Goal: Task Accomplishment & Management: Use online tool/utility

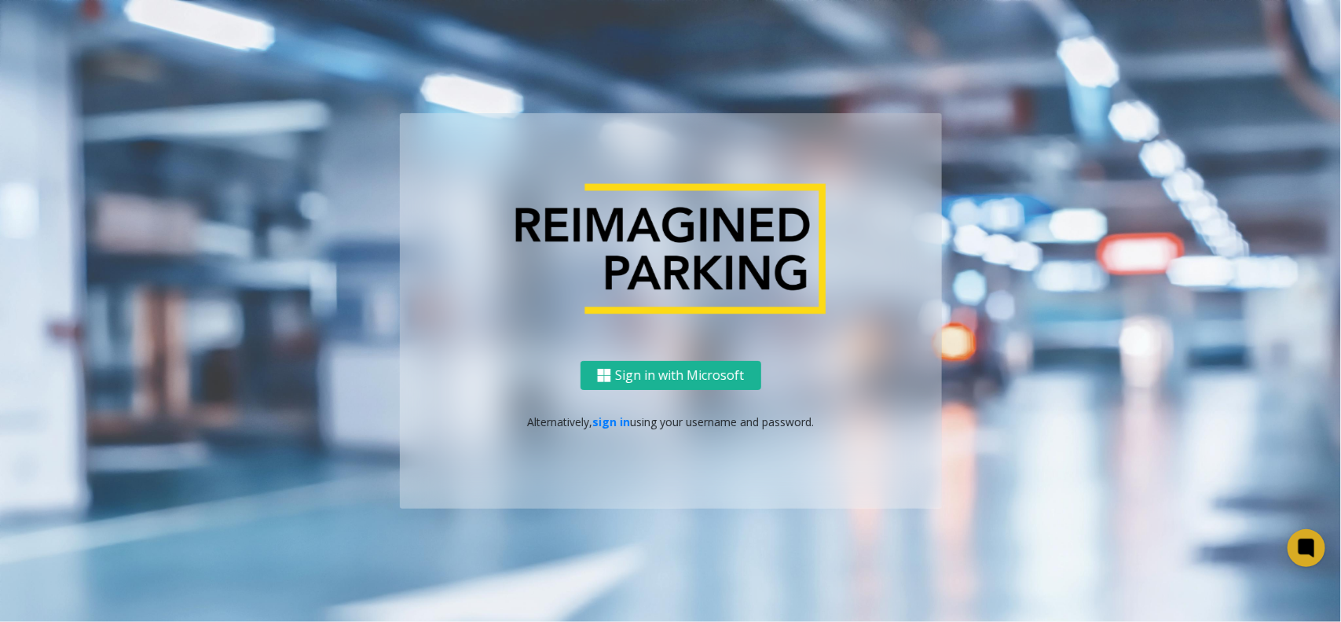
click at [583, 416] on p "Alternatively, sign in using your username and password." at bounding box center [671, 421] width 511 height 17
click at [623, 421] on link "sign in" at bounding box center [611, 421] width 38 height 15
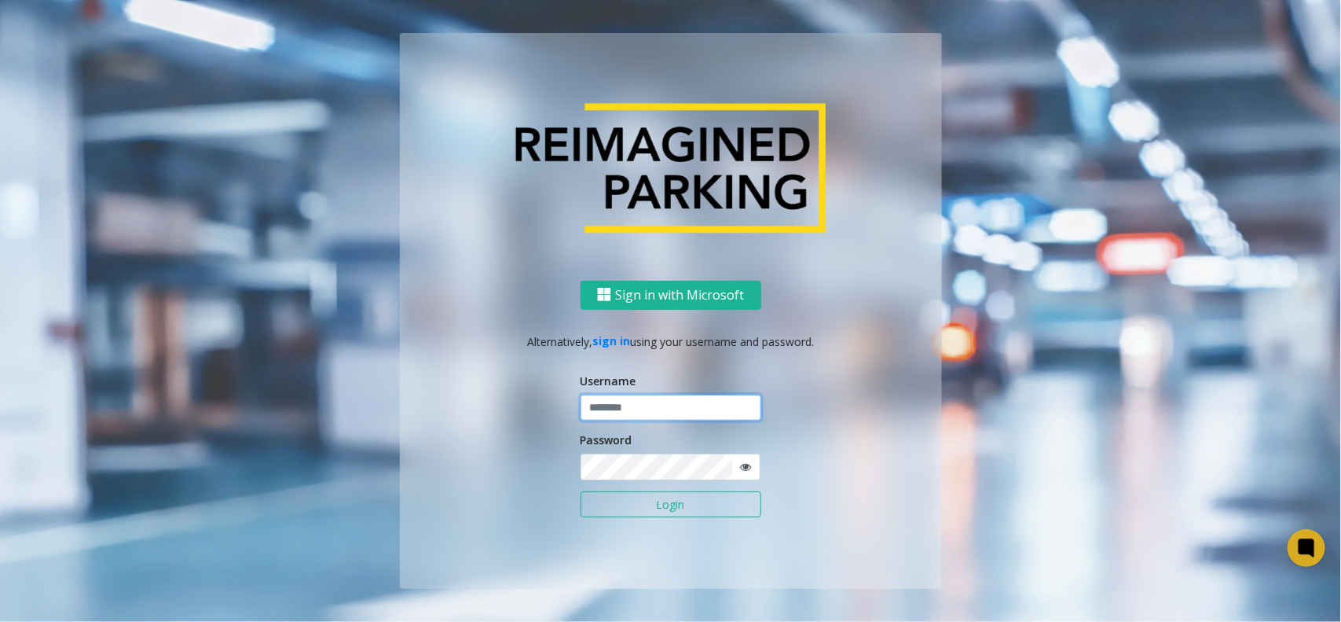
click at [644, 419] on input "text" at bounding box center [671, 407] width 181 height 27
type input "**********"
click at [636, 496] on button "Login" at bounding box center [671, 504] width 181 height 27
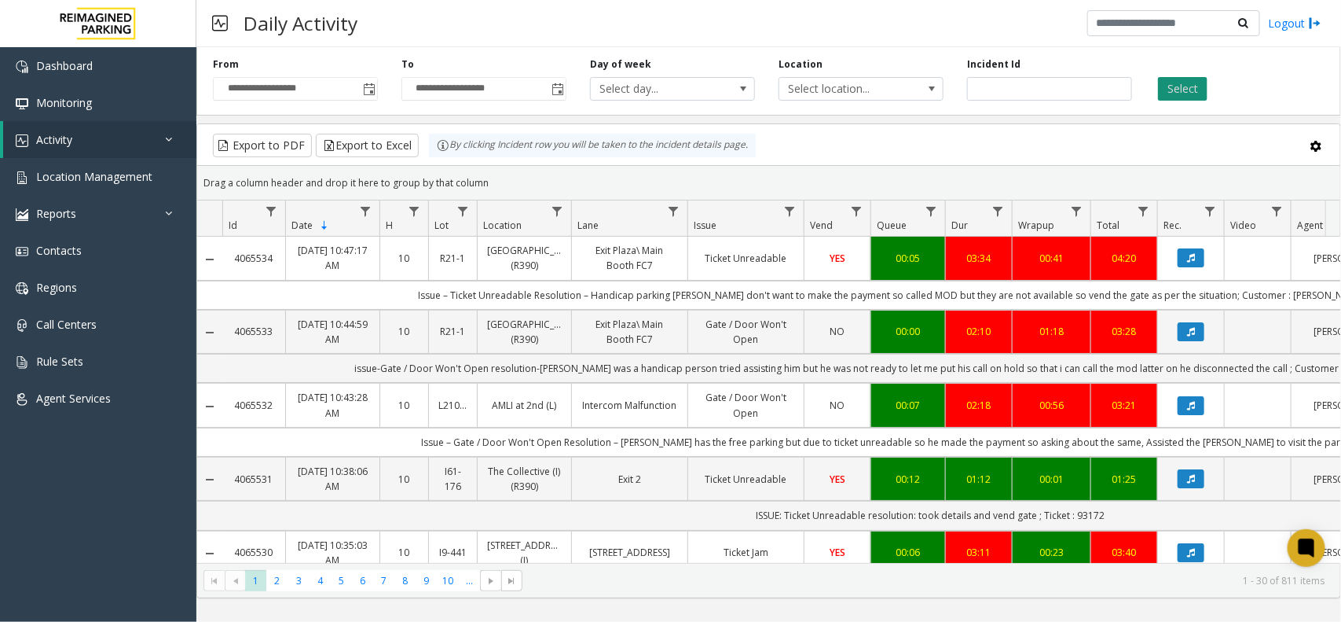
click at [1176, 93] on button "Select" at bounding box center [1183, 89] width 50 height 24
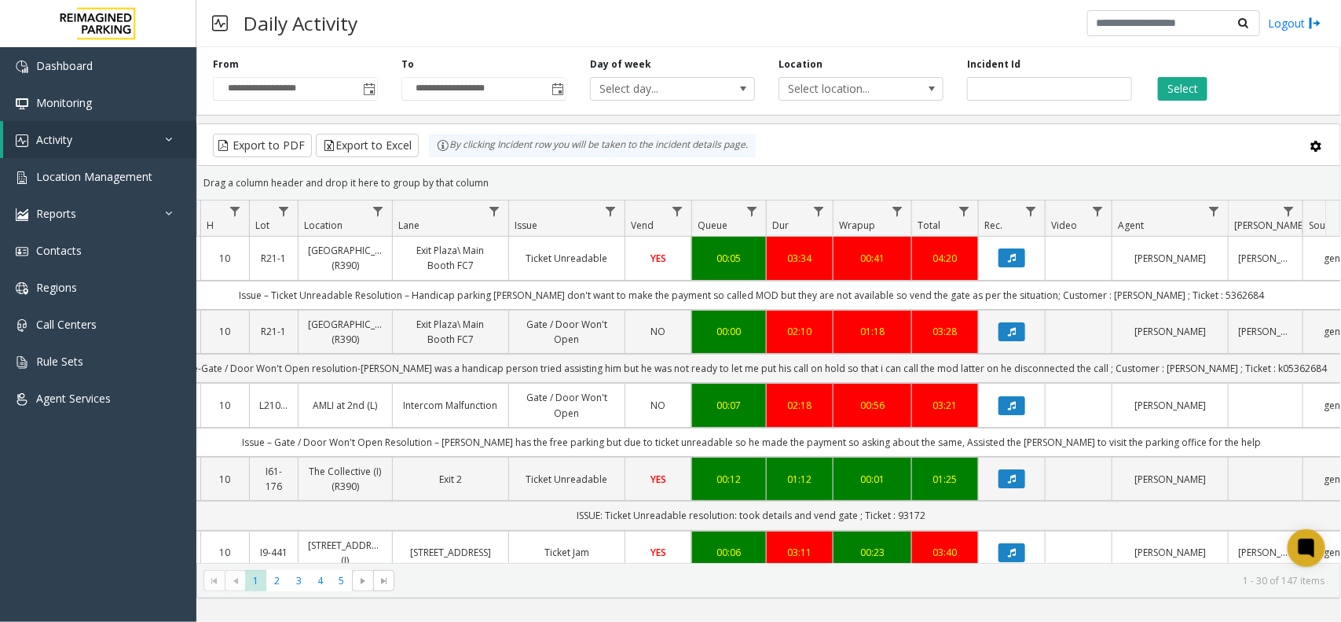
scroll to position [0, 196]
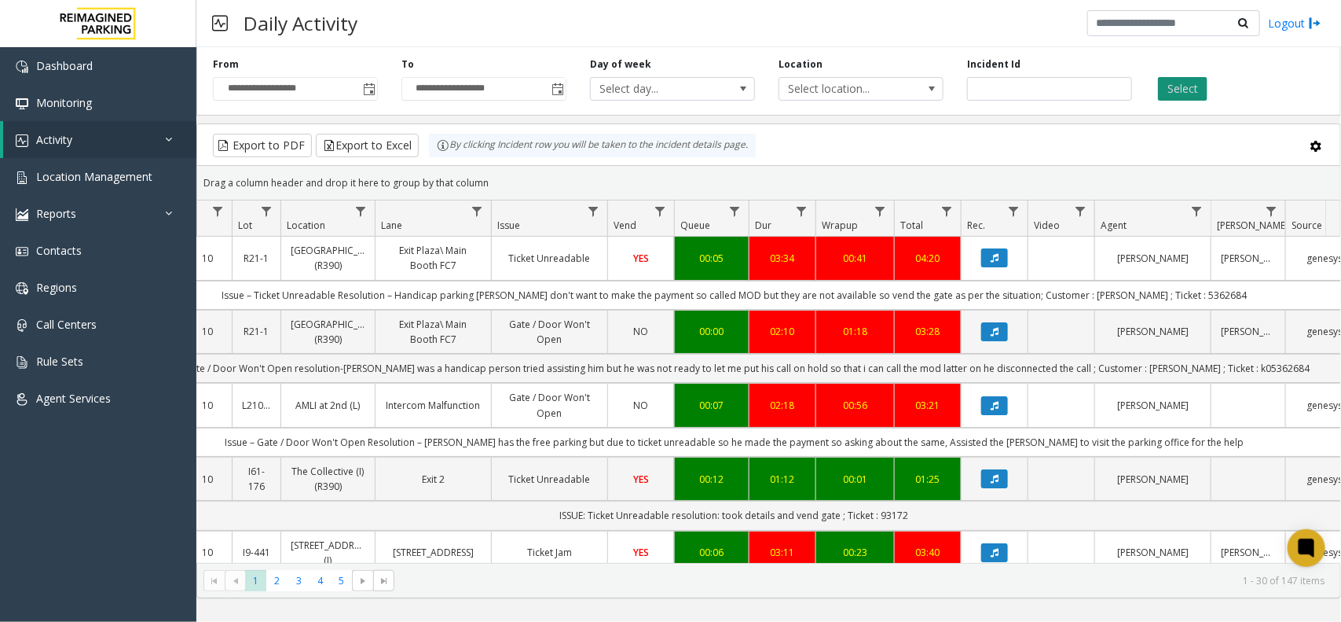
click at [1169, 85] on button "Select" at bounding box center [1183, 89] width 50 height 24
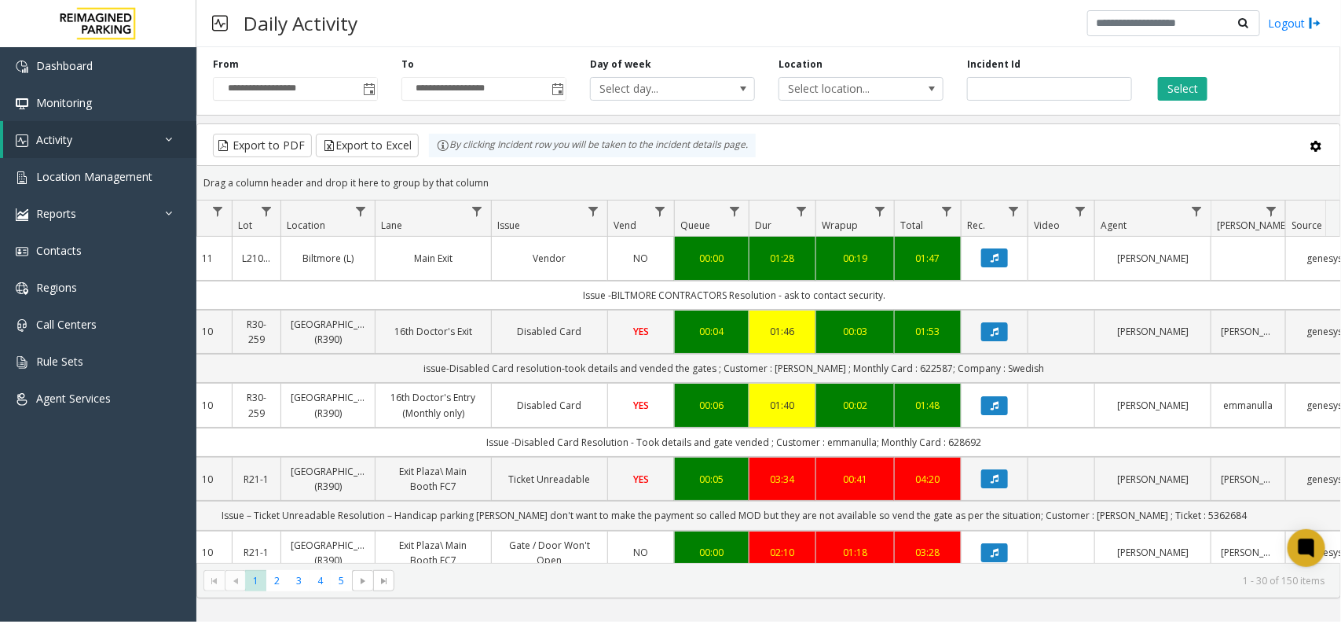
click at [1155, 95] on div "Select" at bounding box center [1238, 78] width 189 height 43
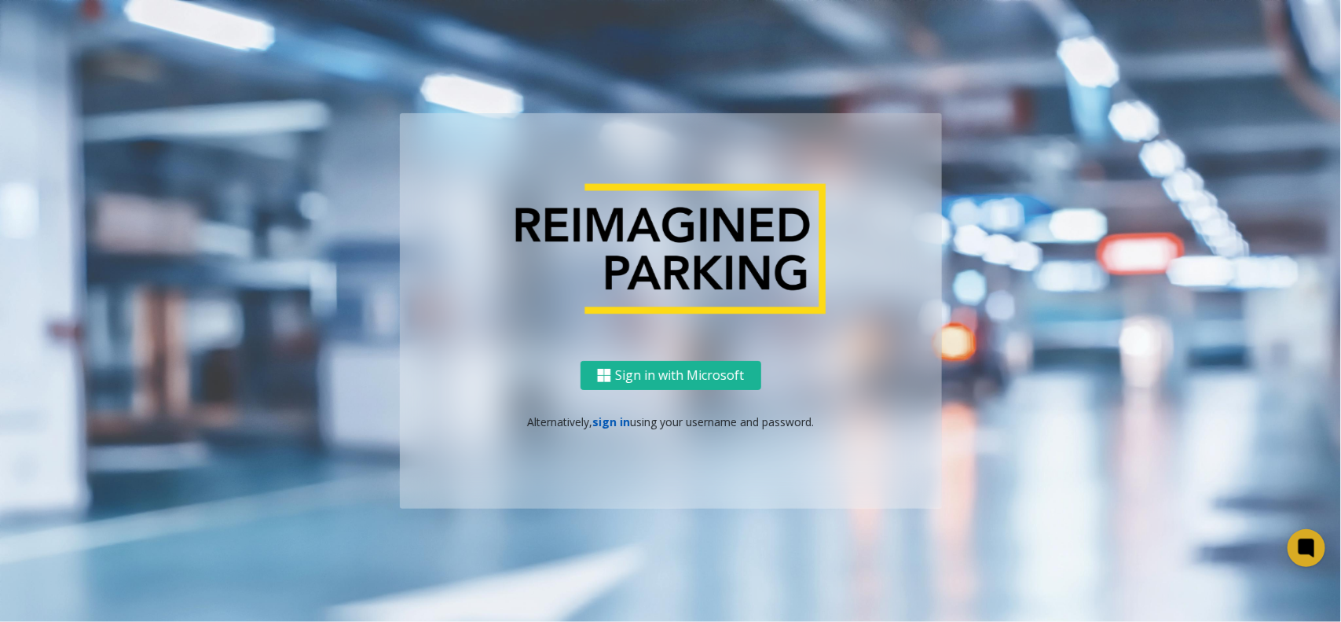
click at [609, 414] on link "sign in" at bounding box center [611, 421] width 38 height 15
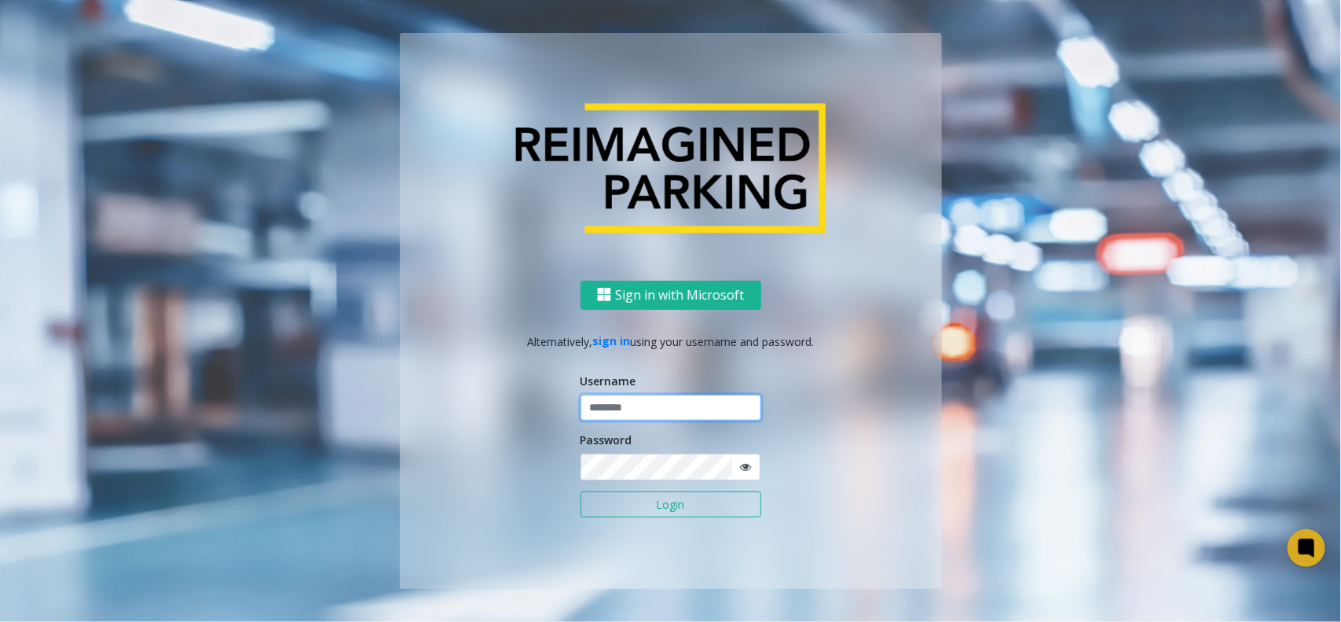
click at [652, 402] on input "text" at bounding box center [671, 407] width 181 height 27
type input "**********"
click at [610, 508] on button "Login" at bounding box center [671, 504] width 181 height 27
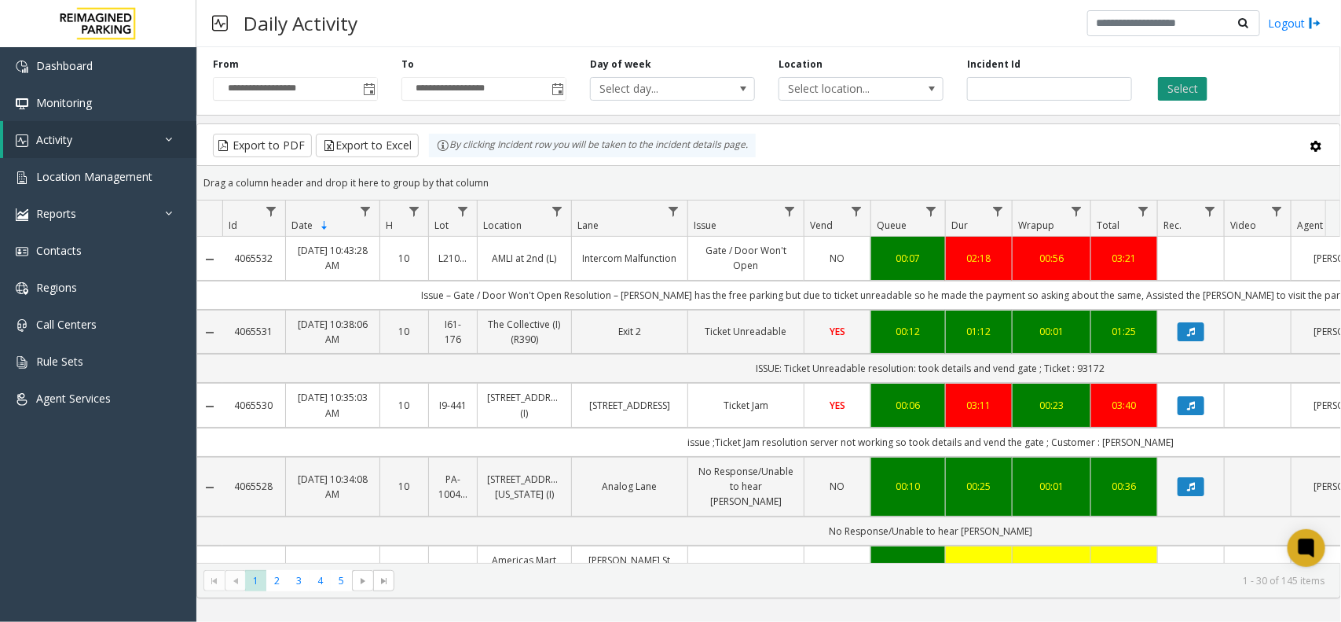
click at [1192, 92] on button "Select" at bounding box center [1183, 89] width 50 height 24
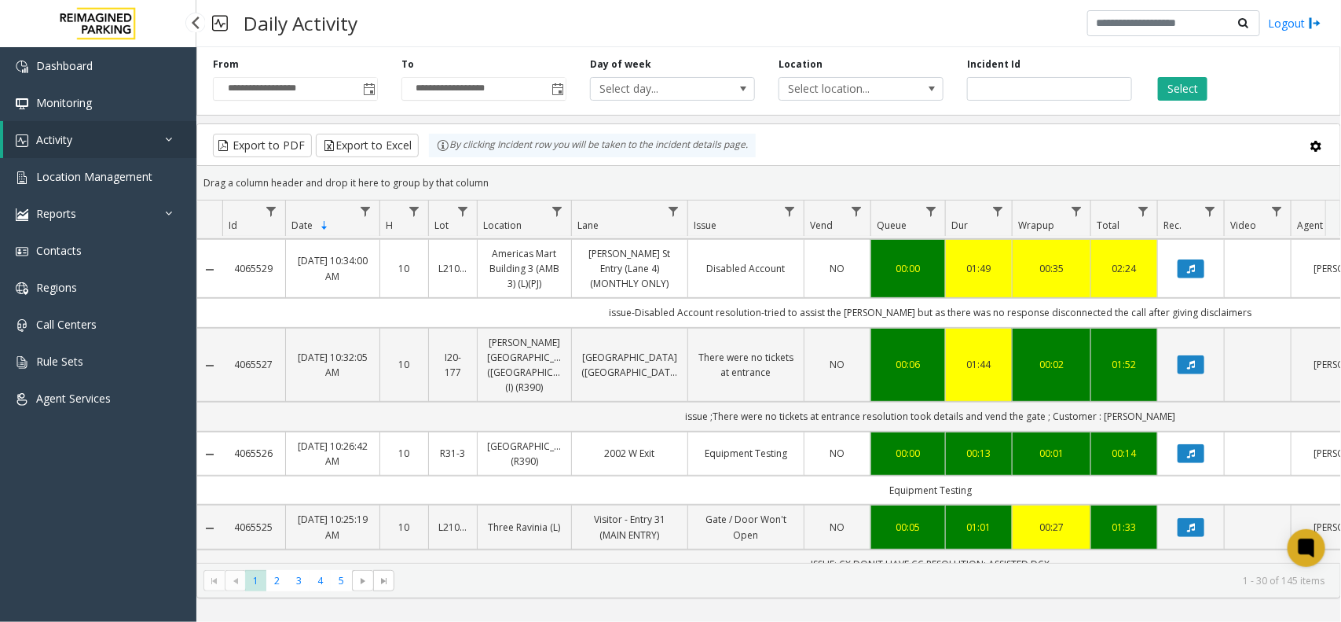
scroll to position [295, 0]
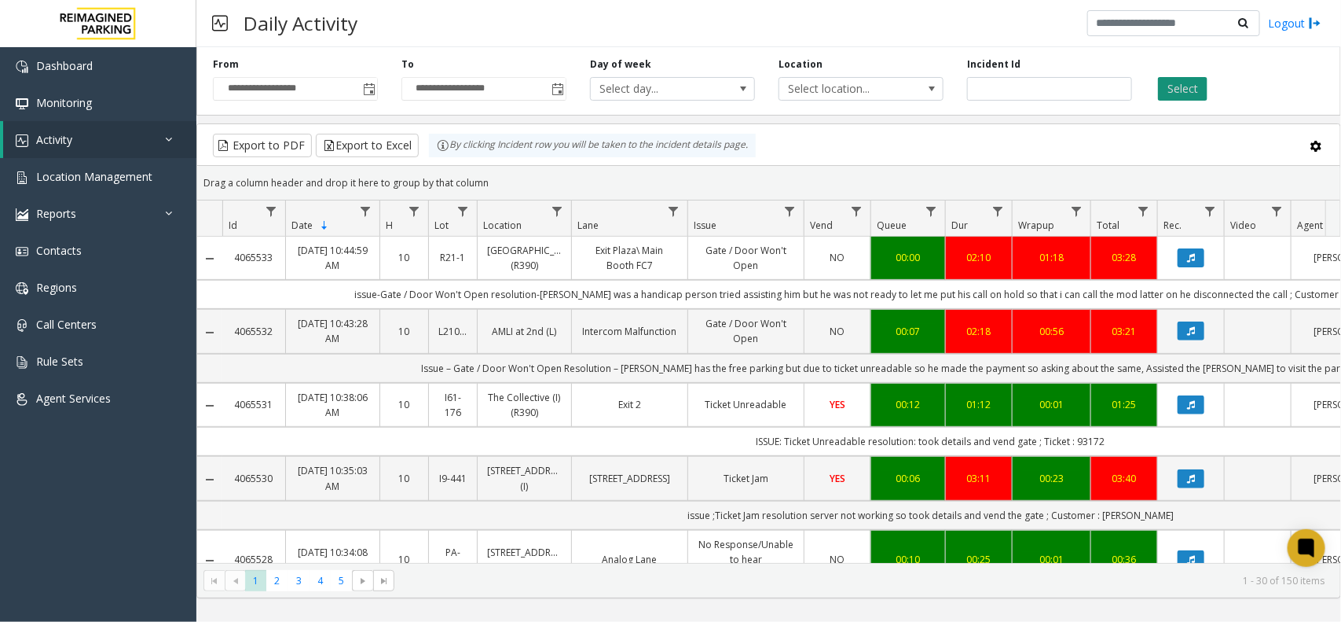
click at [1168, 77] on button "Select" at bounding box center [1183, 89] width 50 height 24
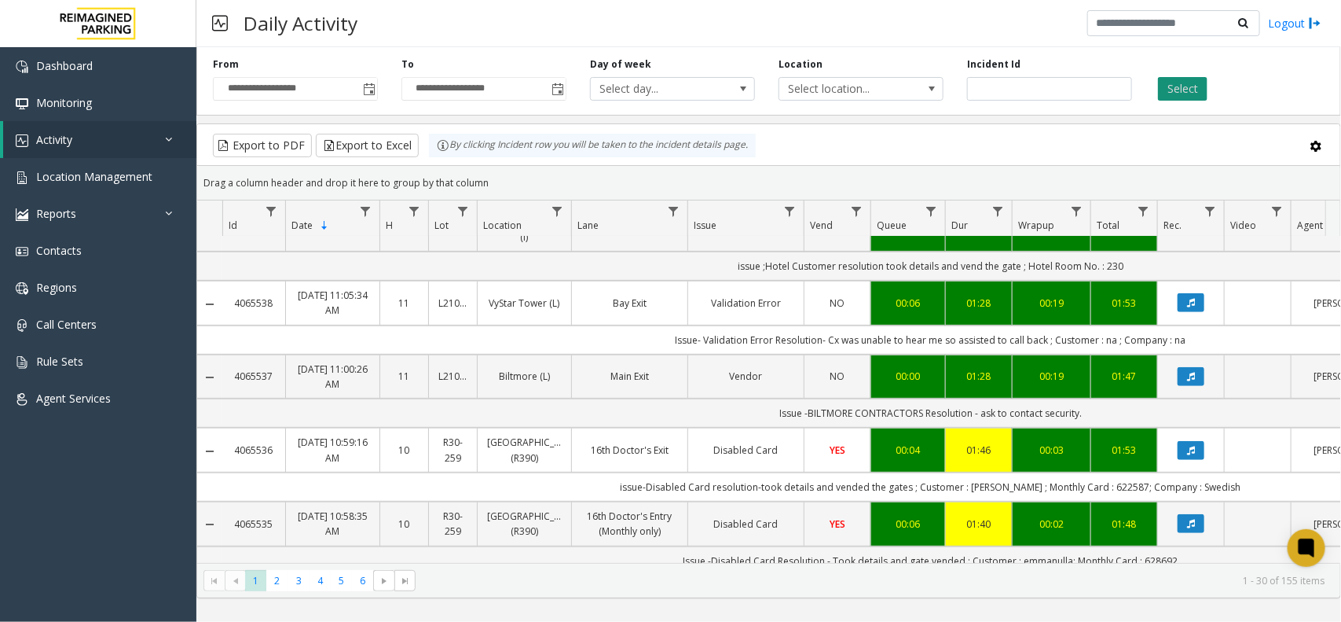
click at [1165, 83] on button "Select" at bounding box center [1183, 89] width 50 height 24
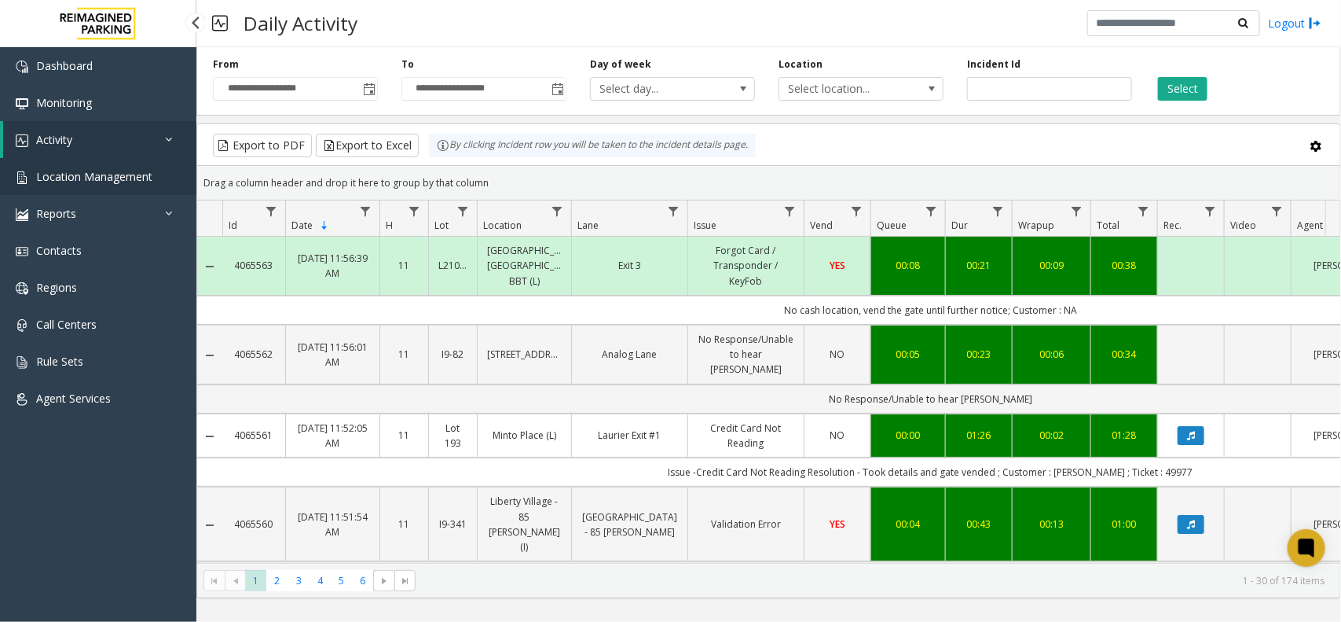
click at [130, 158] on link "Location Management" at bounding box center [98, 176] width 196 height 37
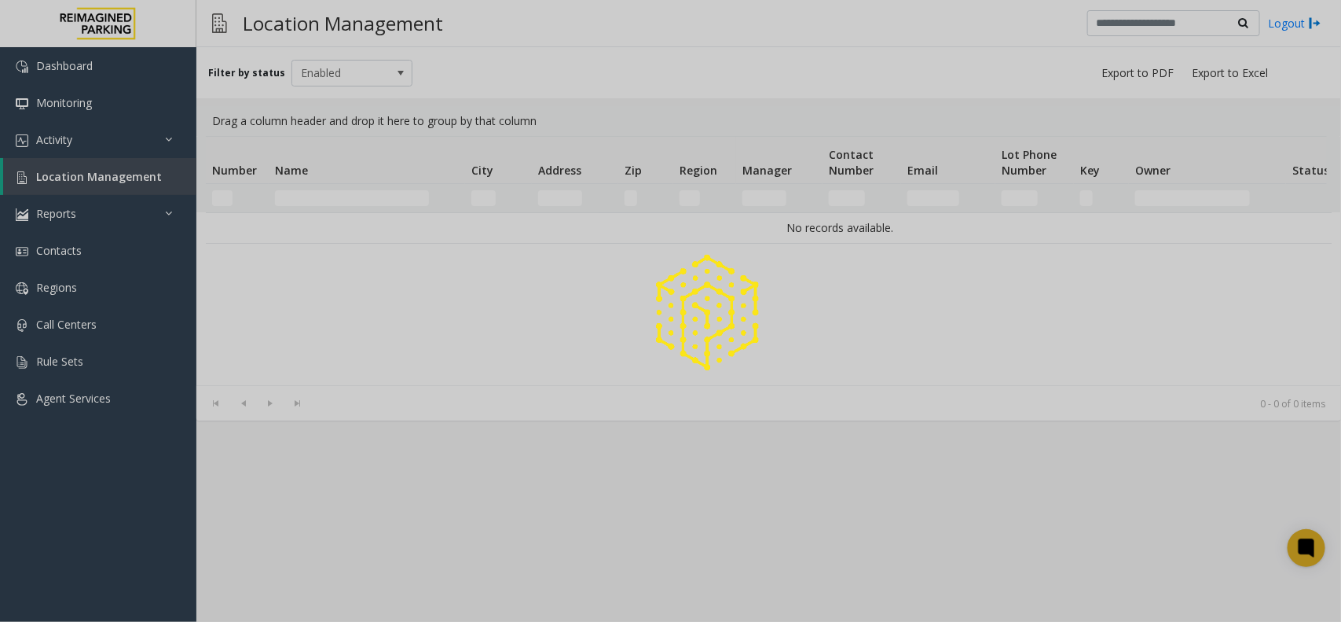
click at [134, 171] on div at bounding box center [670, 311] width 1341 height 622
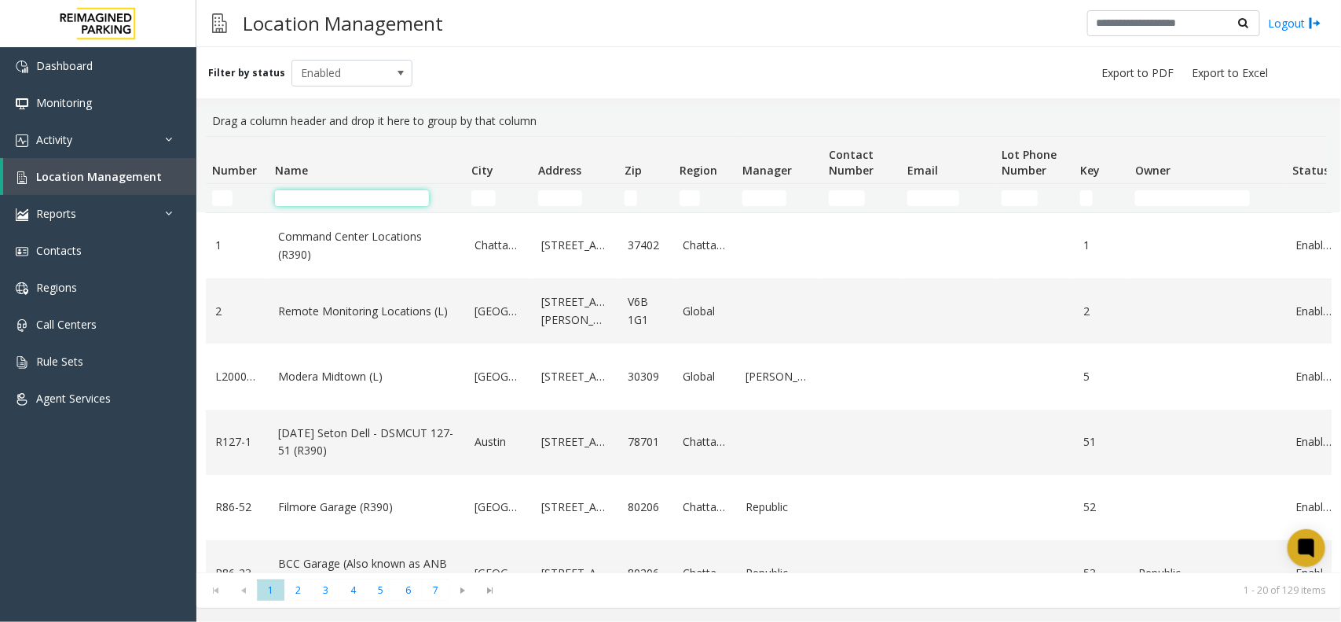
click at [331, 202] on input "Name Filter" at bounding box center [352, 198] width 154 height 16
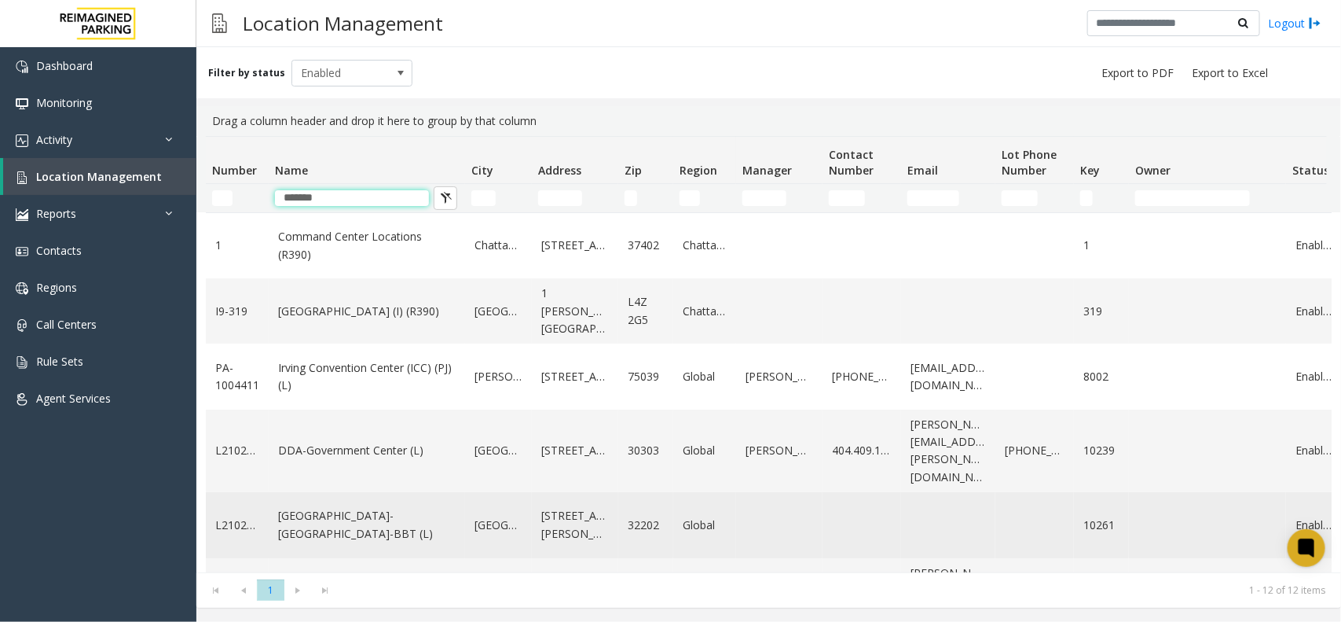
type input "******"
click at [445, 507] on link "Center Square-Jacksonville-BBT (L)" at bounding box center [367, 524] width 178 height 35
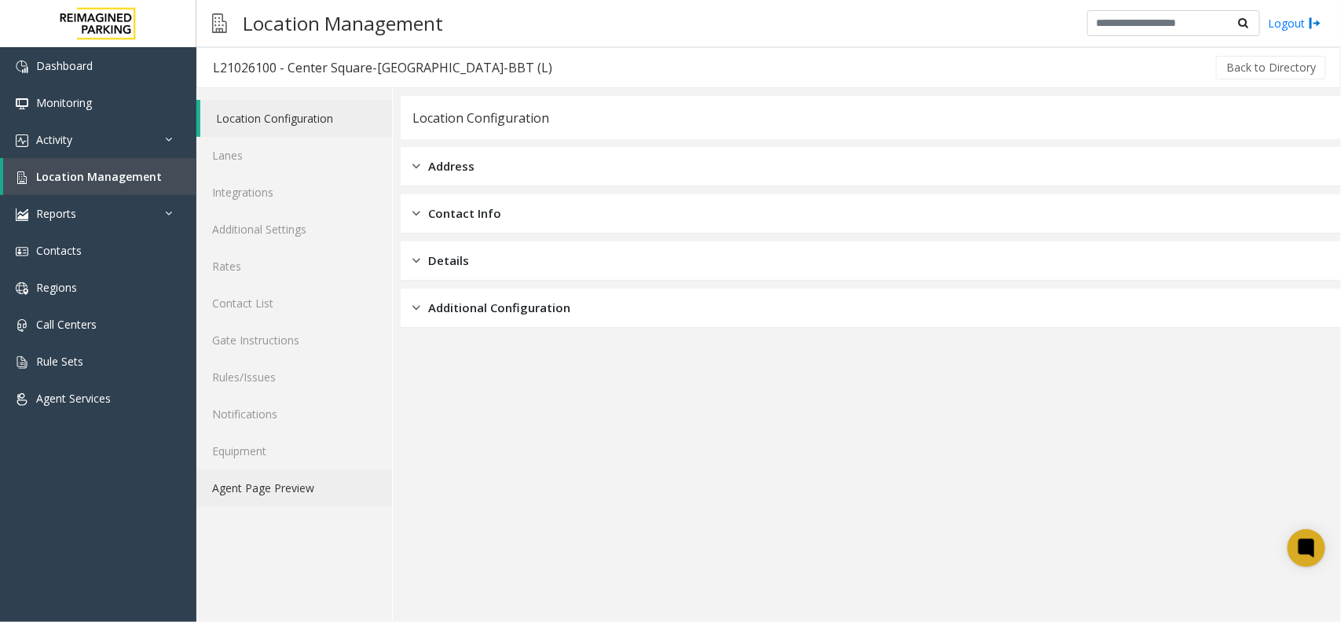
click at [283, 475] on link "Agent Page Preview" at bounding box center [294, 487] width 196 height 37
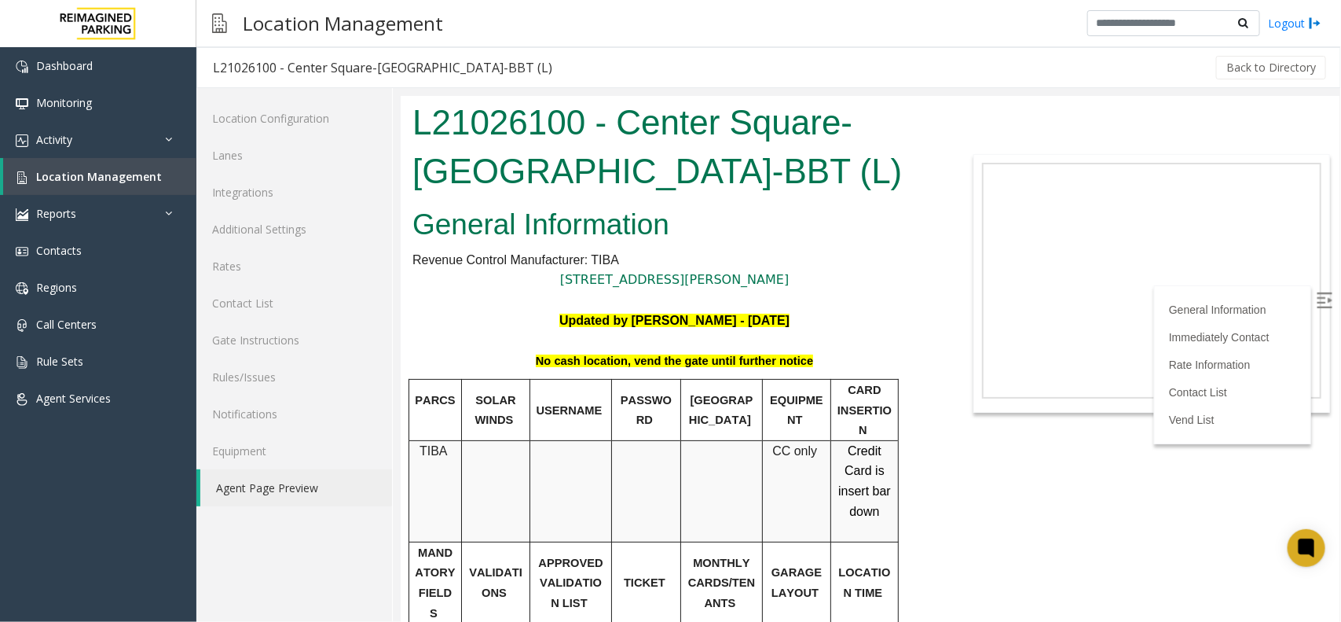
click at [738, 358] on span "No cash location, vend the gate until further notice" at bounding box center [673, 360] width 277 height 13
click at [739, 357] on span "No cash location, vend the gate until further notice" at bounding box center [673, 360] width 277 height 13
click at [1316, 299] on img at bounding box center [1324, 300] width 16 height 16
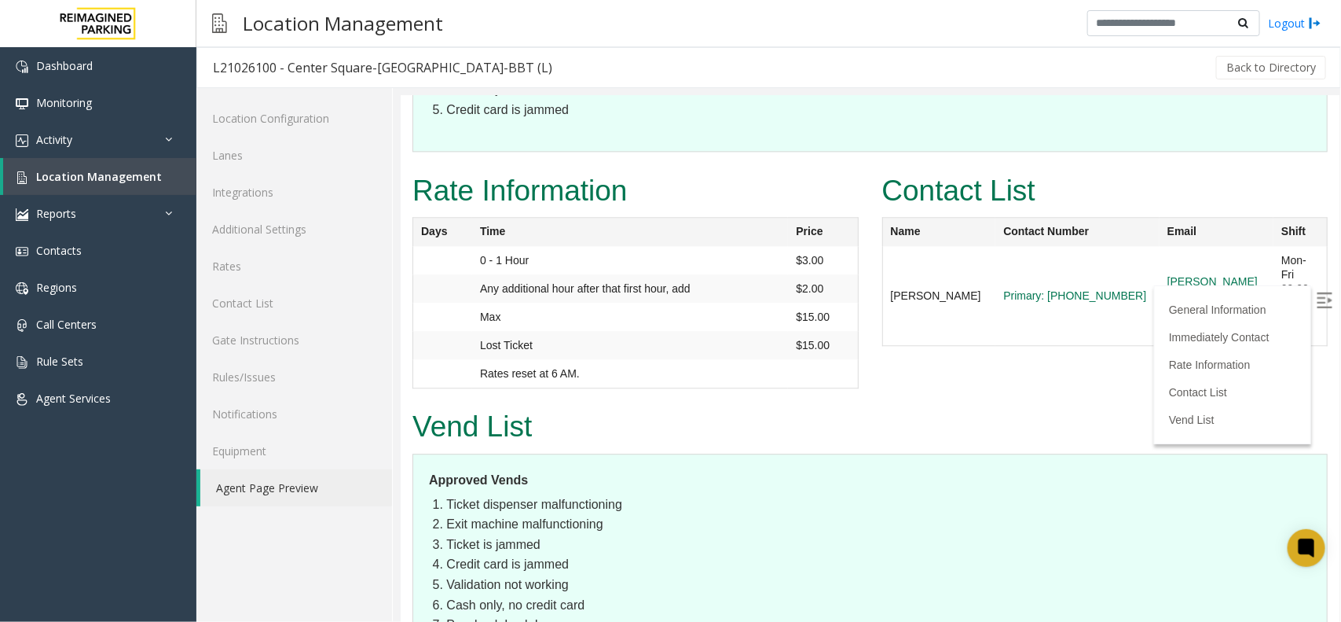
scroll to position [1737, 0]
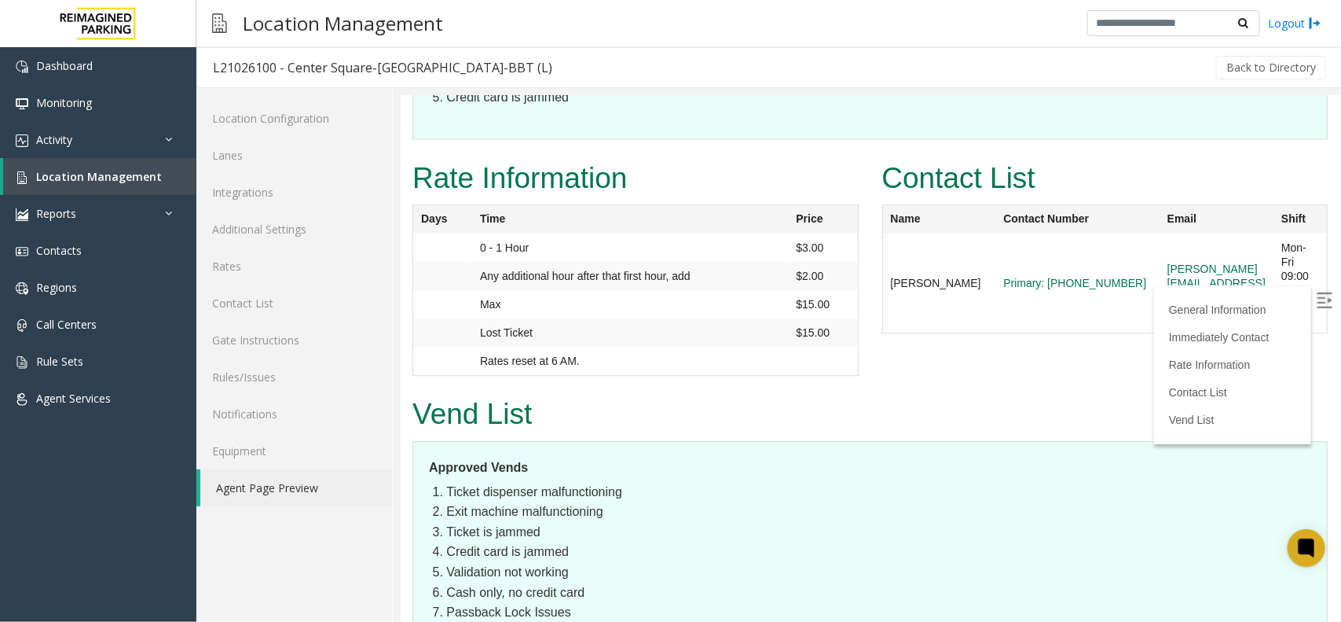
drag, startPoint x: 1333, startPoint y: 262, endPoint x: 1699, endPoint y: 659, distance: 540.5
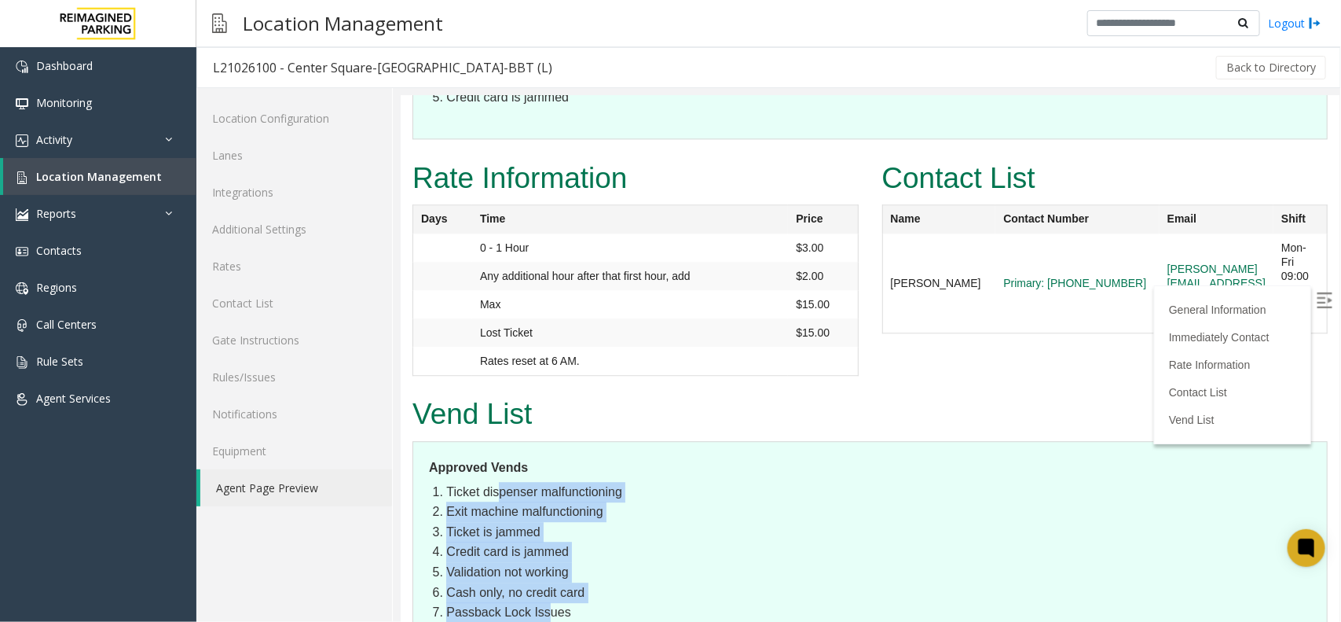
drag, startPoint x: 502, startPoint y: 323, endPoint x: 551, endPoint y: 461, distance: 146.6
click at [551, 481] on ol "Ticket dispenser malfunctioning Exit machine malfunctioning Ticket is jammed Cr…" at bounding box center [878, 551] width 865 height 141
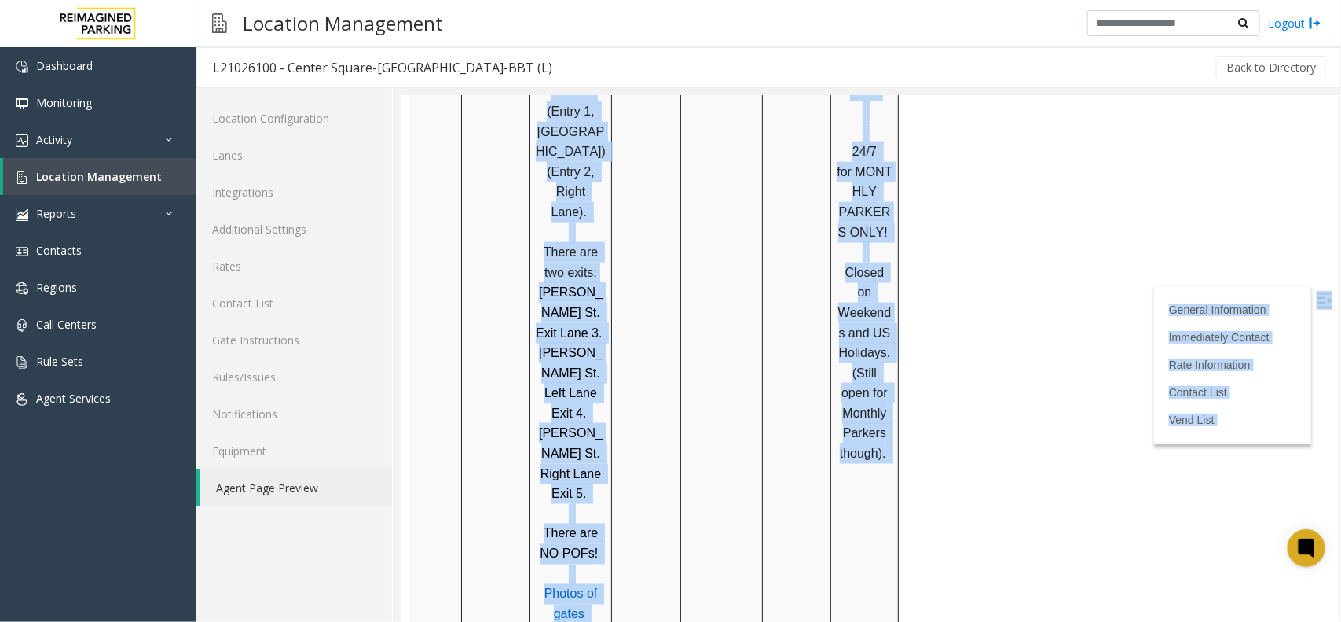
scroll to position [0, 0]
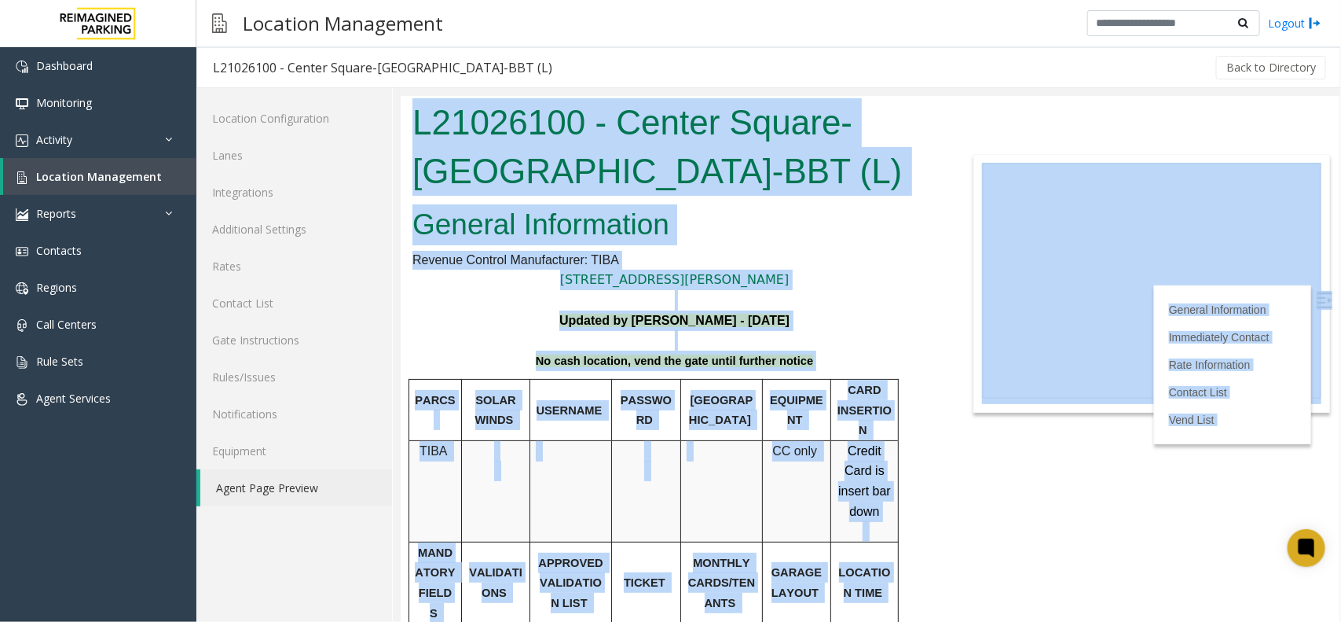
drag, startPoint x: 1322, startPoint y: 468, endPoint x: 1340, endPoint y: -87, distance: 555.9
click at [1339, 95] on html "L21026100 - Center Square-Jacksonville-BBT (L) General Information Revenue Cont…" at bounding box center [869, 358] width 939 height 526
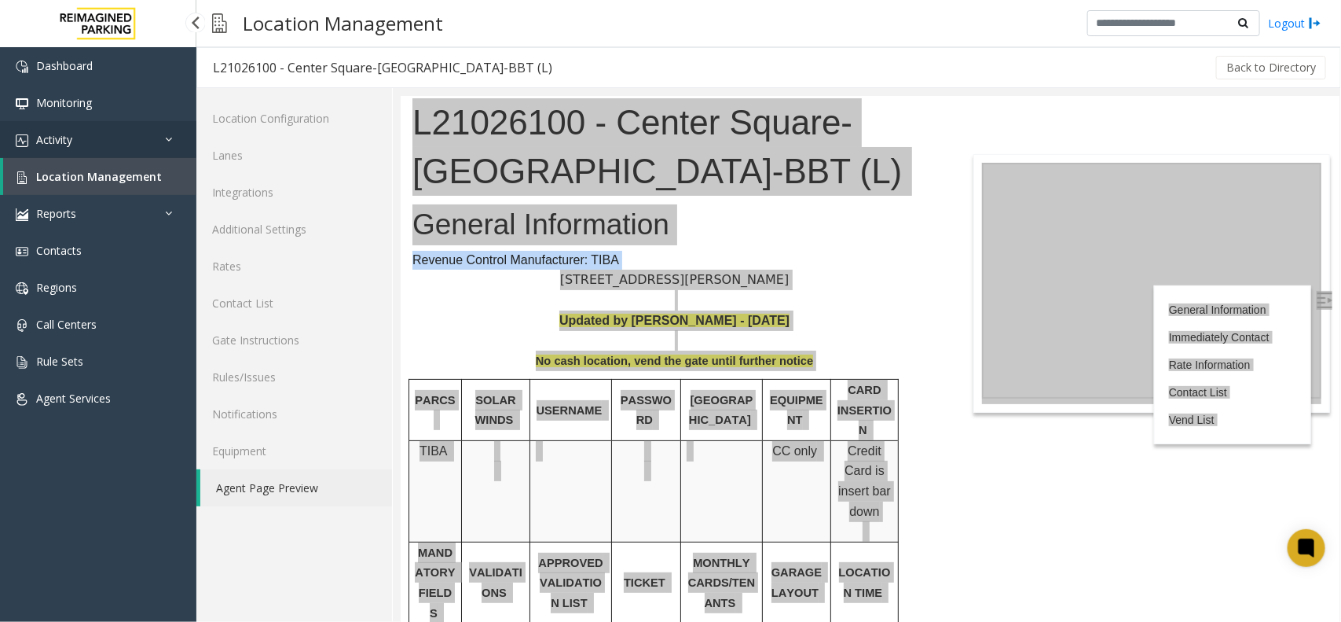
click at [63, 142] on span "Activity" at bounding box center [54, 139] width 36 height 15
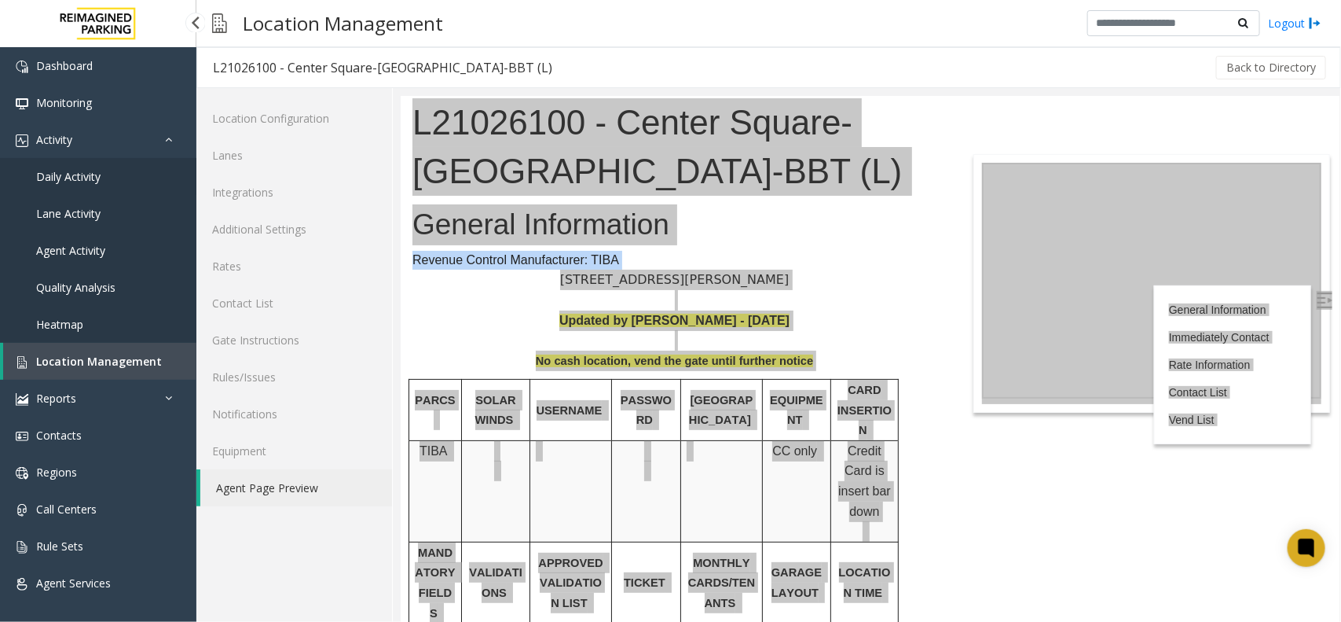
click at [59, 171] on span "Daily Activity" at bounding box center [68, 176] width 64 height 15
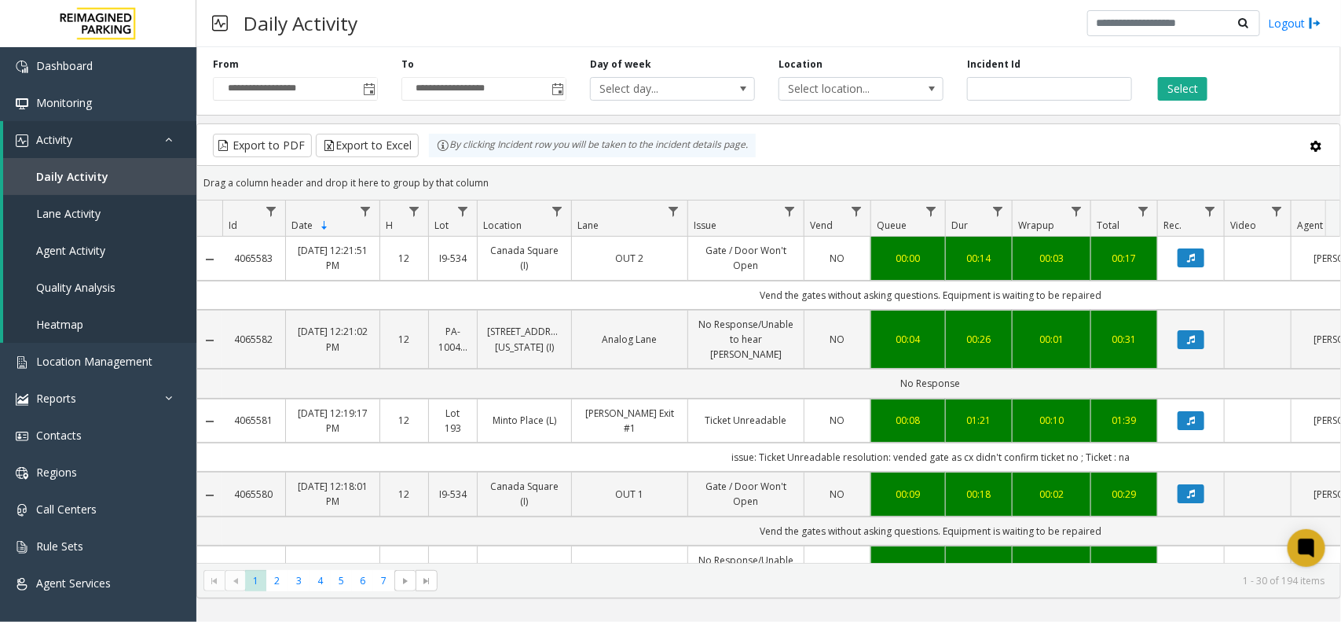
click at [922, 24] on div "Daily Activity Logout" at bounding box center [768, 23] width 1145 height 47
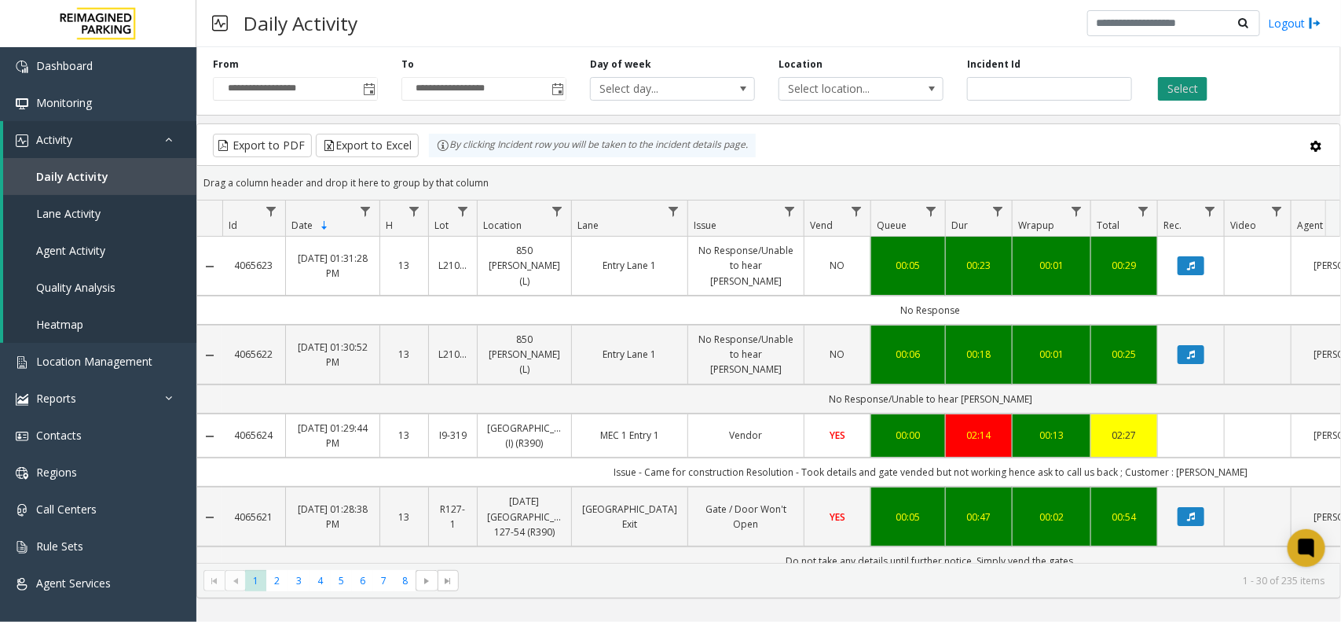
click at [1160, 85] on button "Select" at bounding box center [1183, 89] width 50 height 24
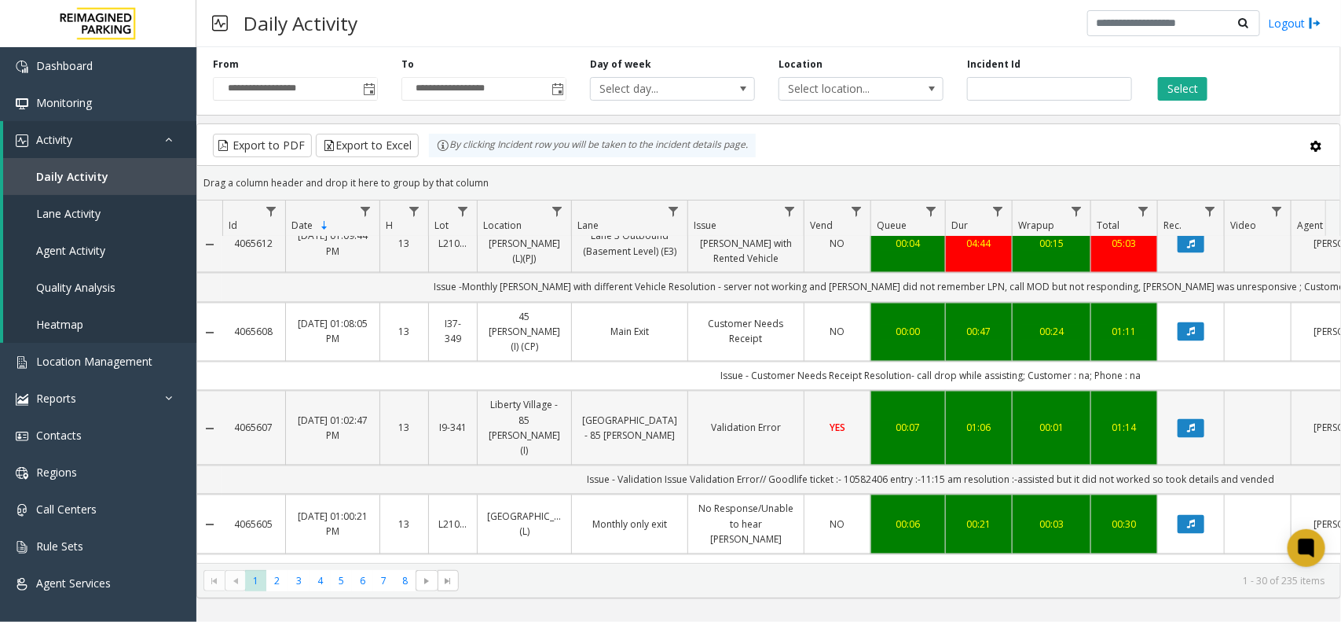
scroll to position [1375, 0]
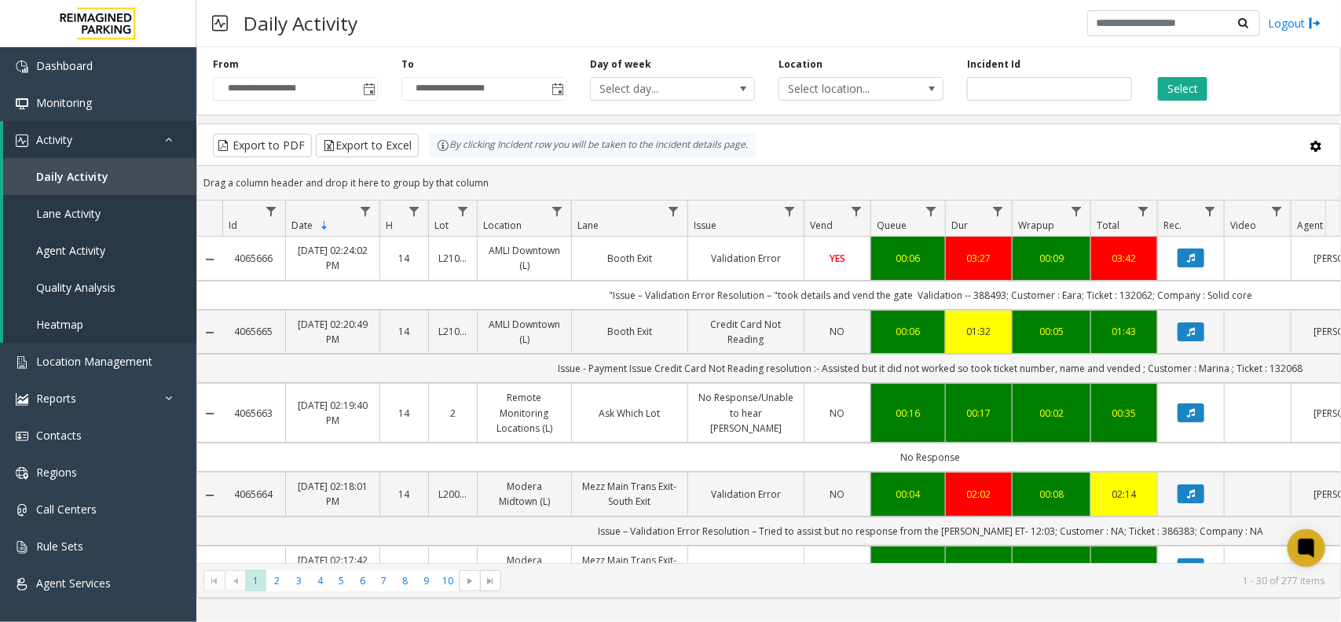
scroll to position [1375, 0]
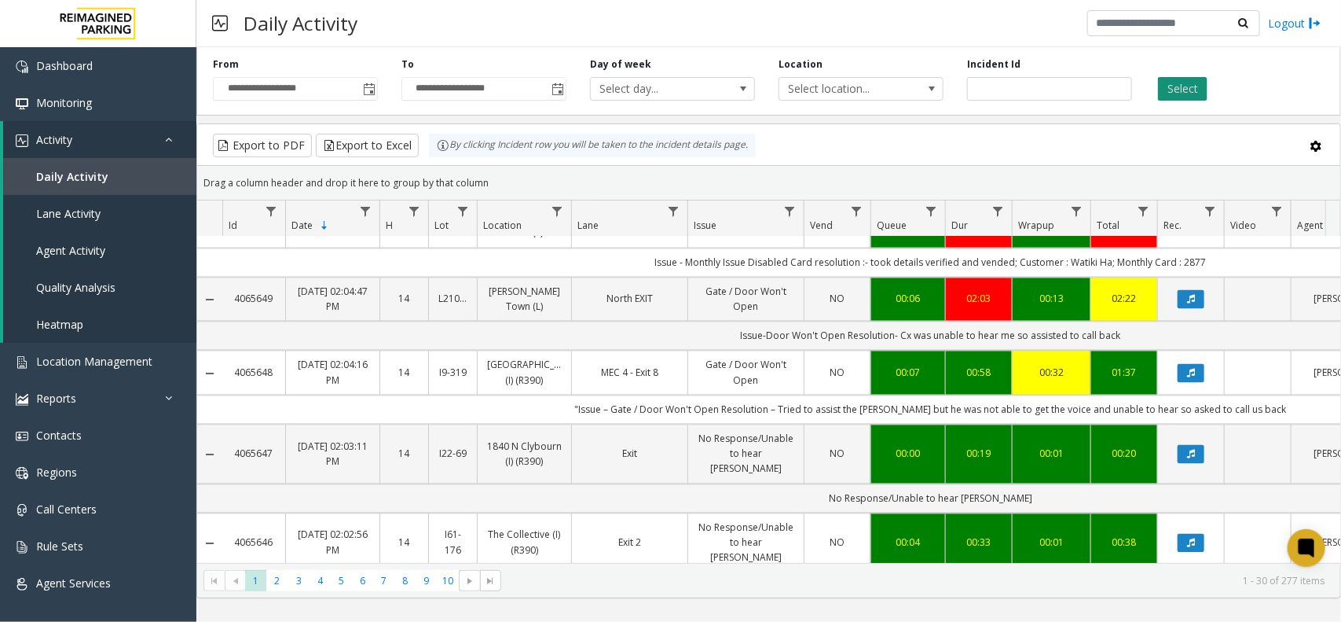
click at [1165, 83] on button "Select" at bounding box center [1183, 89] width 50 height 24
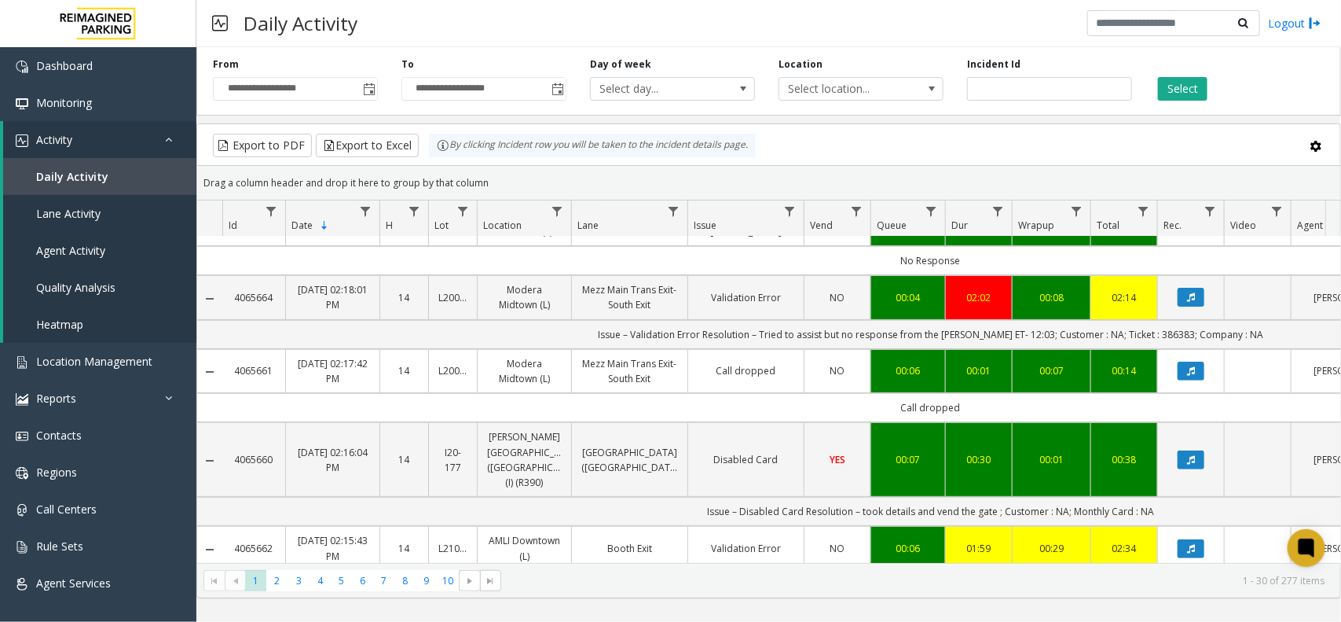
scroll to position [0, 0]
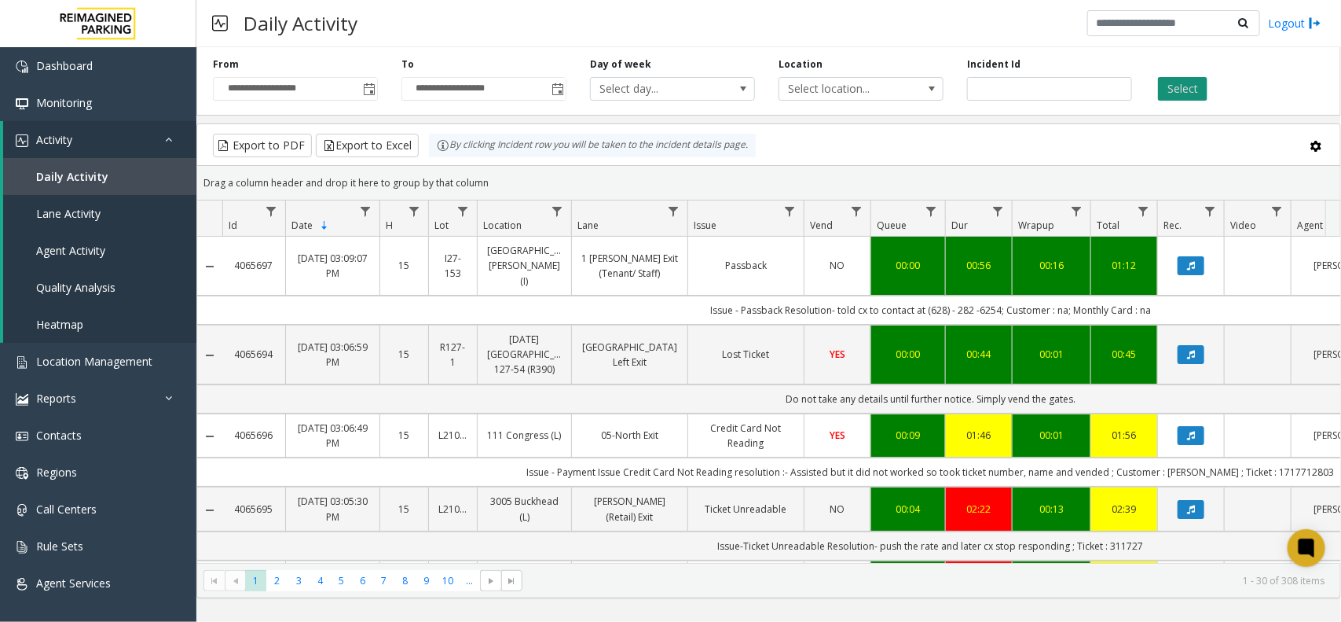
click at [1197, 90] on button "Select" at bounding box center [1183, 89] width 50 height 24
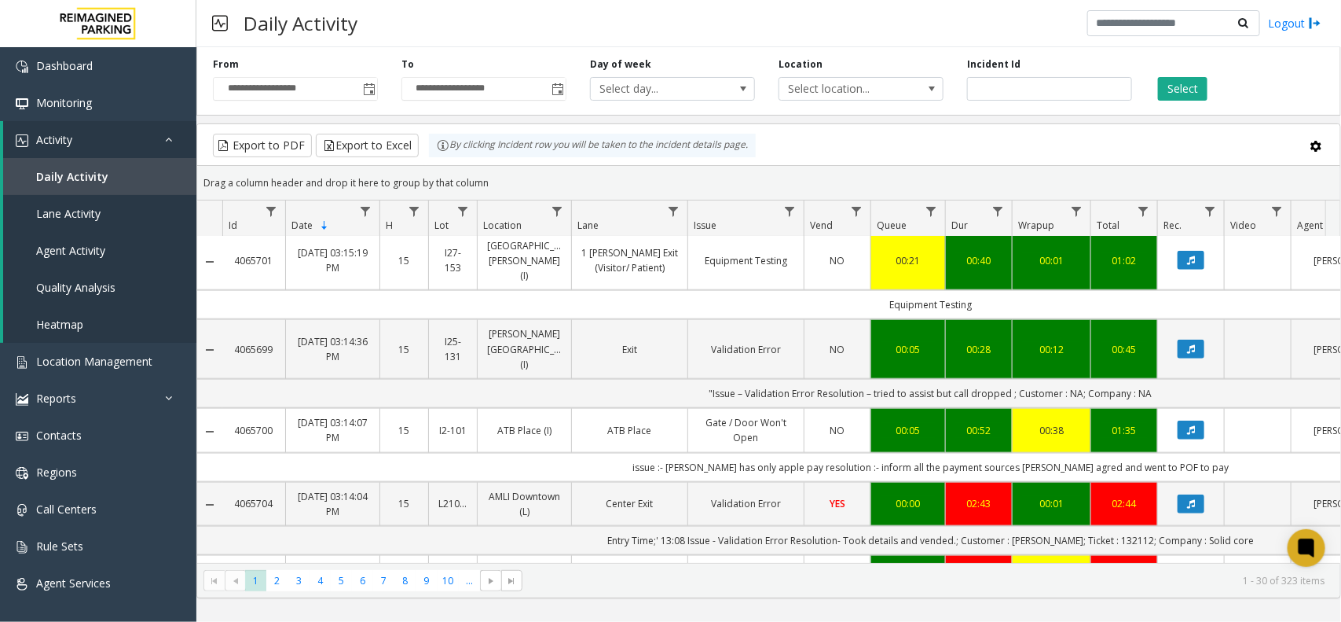
scroll to position [688, 0]
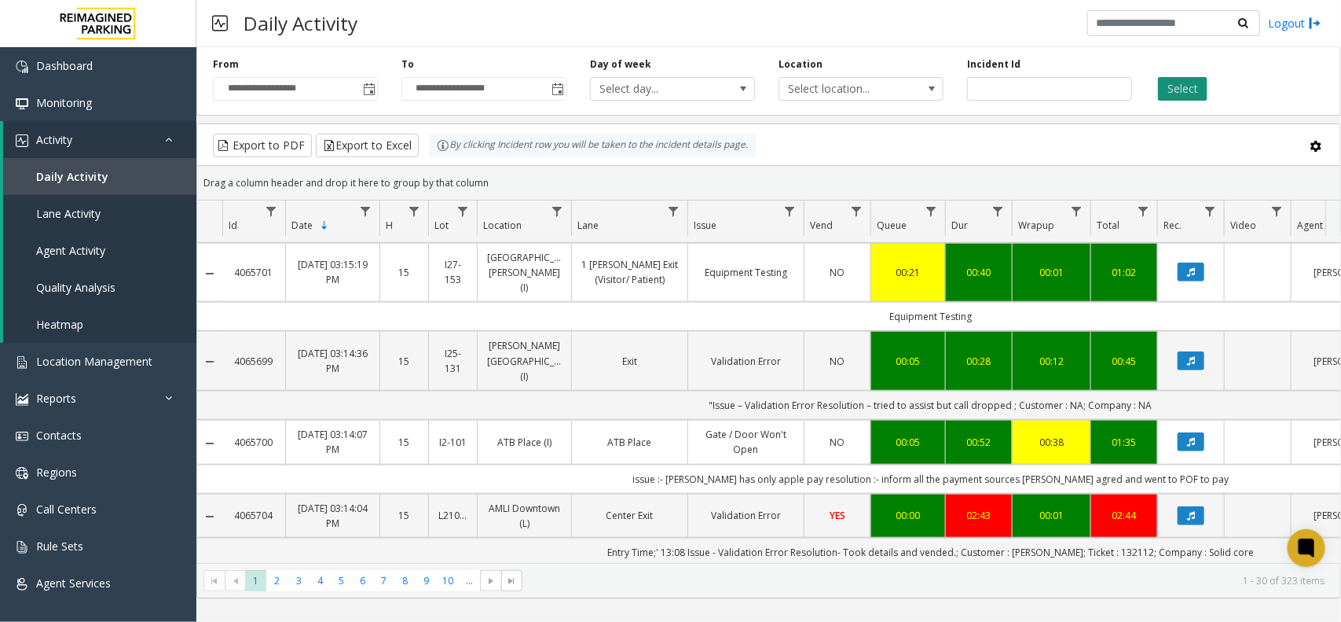
click at [1177, 87] on button "Select" at bounding box center [1183, 89] width 50 height 24
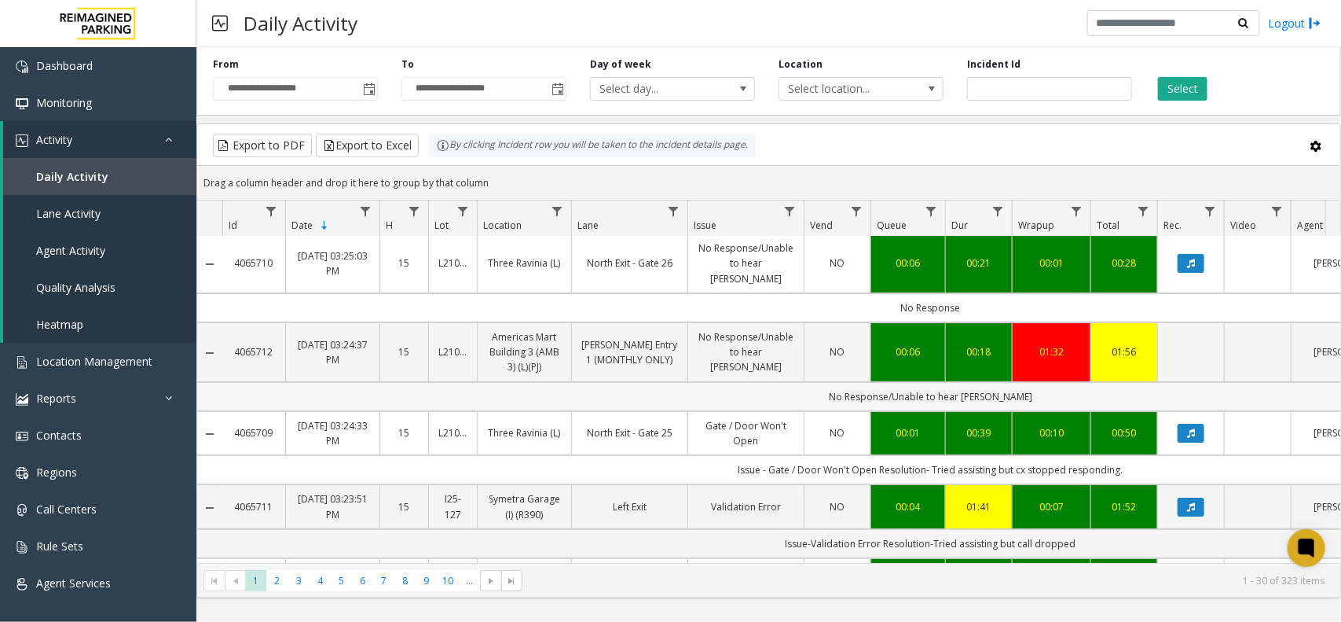
scroll to position [0, 0]
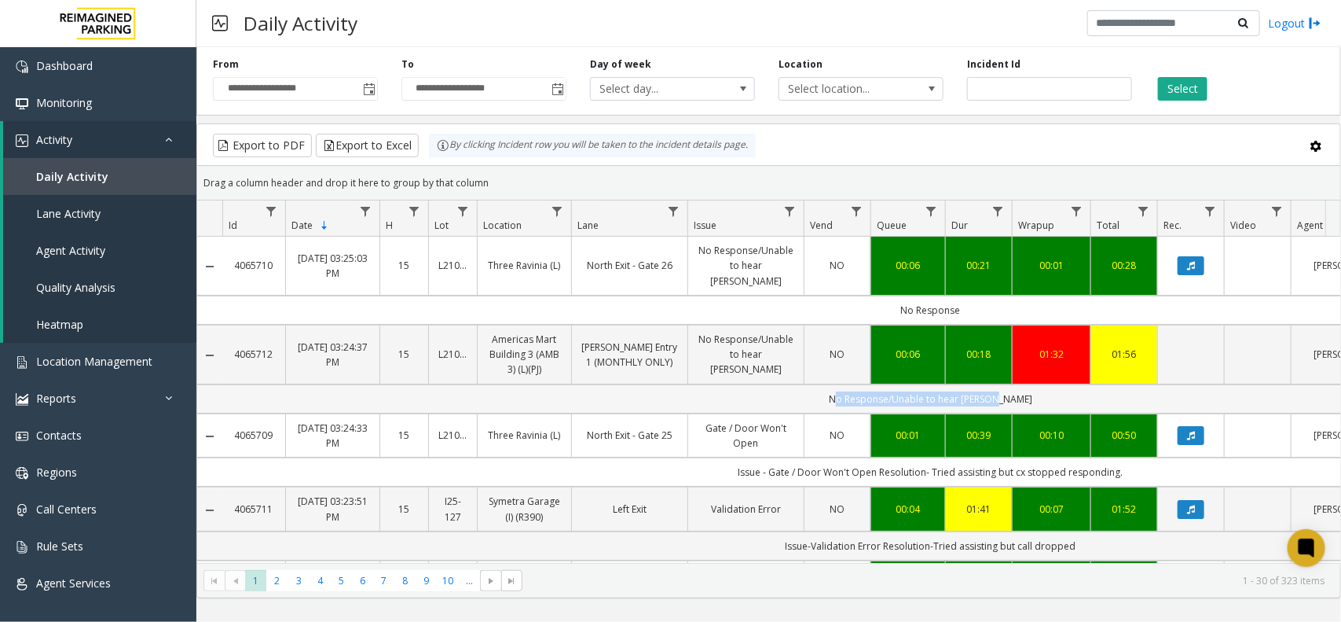
drag, startPoint x: 805, startPoint y: 390, endPoint x: 1043, endPoint y: 389, distance: 237.3
click at [1043, 389] on td "No Response/Unable to hear [PERSON_NAME]" at bounding box center [930, 398] width 1417 height 29
click at [1057, 384] on td "No Response/Unable to hear [PERSON_NAME]" at bounding box center [930, 398] width 1417 height 29
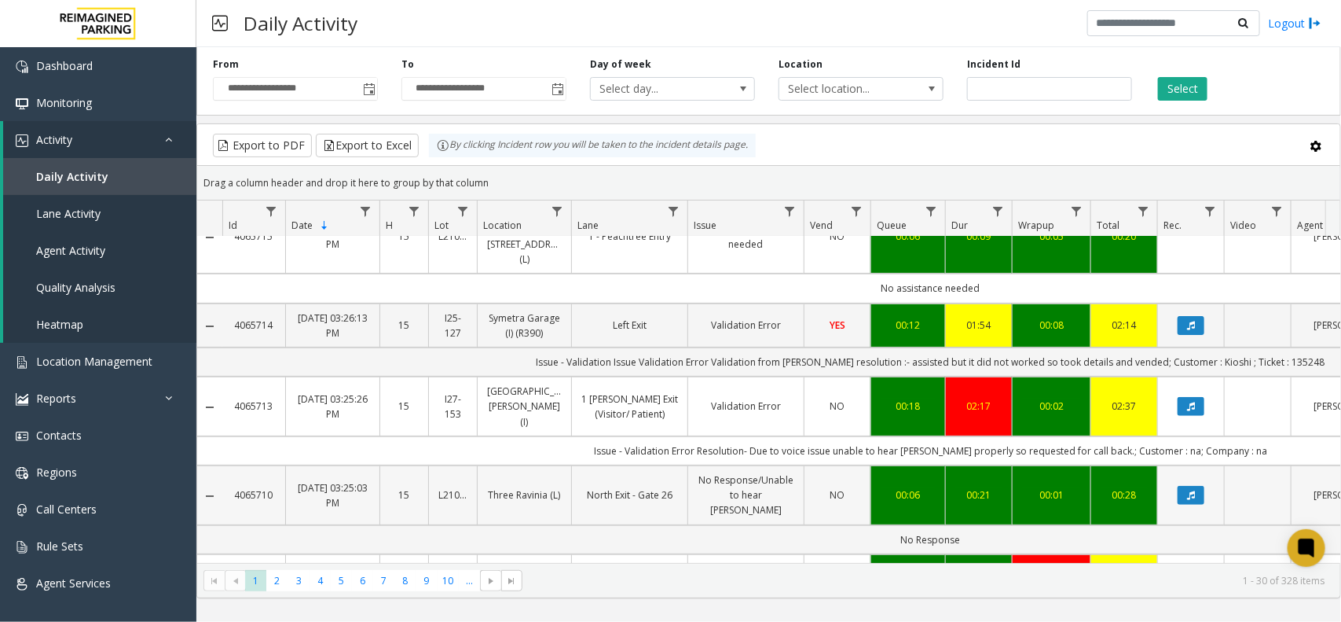
scroll to position [295, 0]
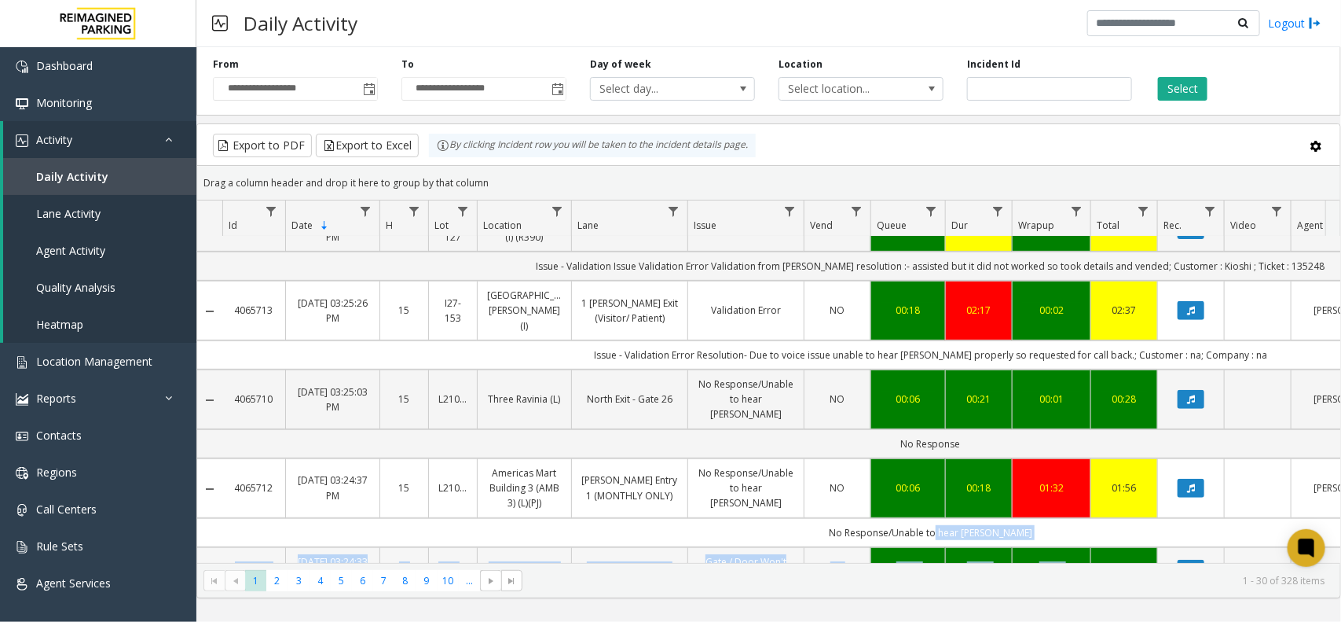
drag, startPoint x: 952, startPoint y: 492, endPoint x: 1105, endPoint y: 515, distance: 154.1
click at [1073, 570] on kendo-pager "* * * * * * * * * ** *** 1 2 3 4 5 6 7 8 9 10 ... 1 - 30 of 328 items" at bounding box center [768, 580] width 1143 height 35
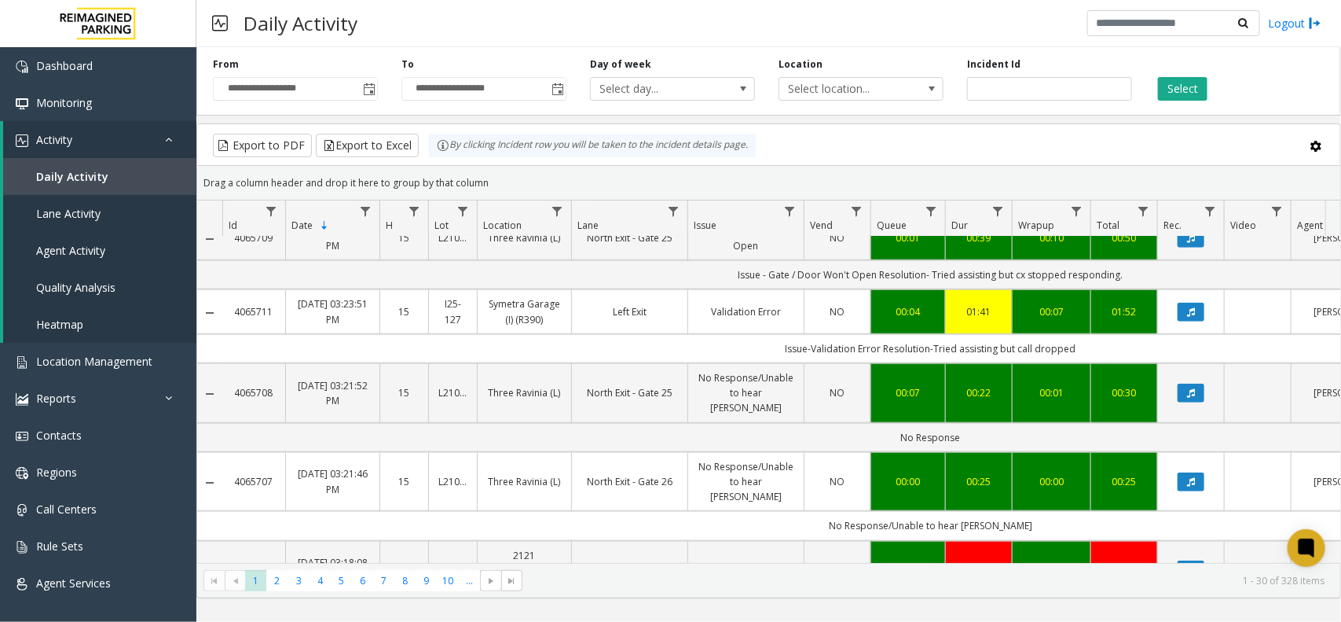
scroll to position [0, 0]
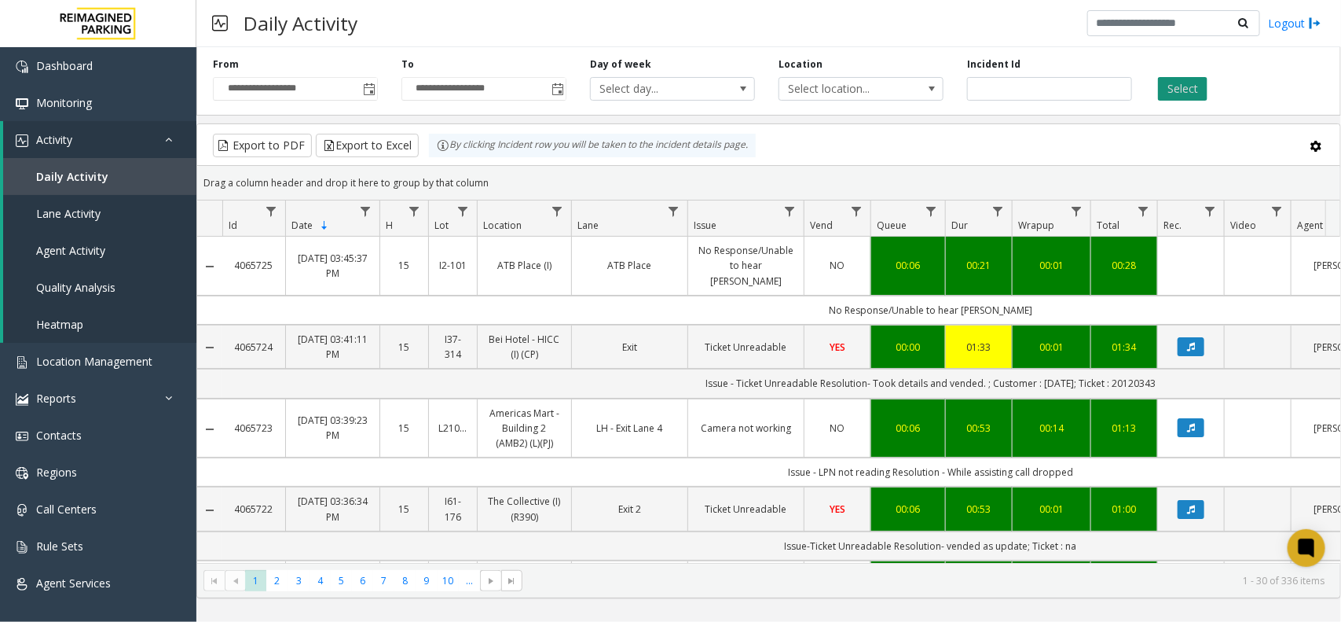
click at [1183, 92] on button "Select" at bounding box center [1183, 89] width 50 height 24
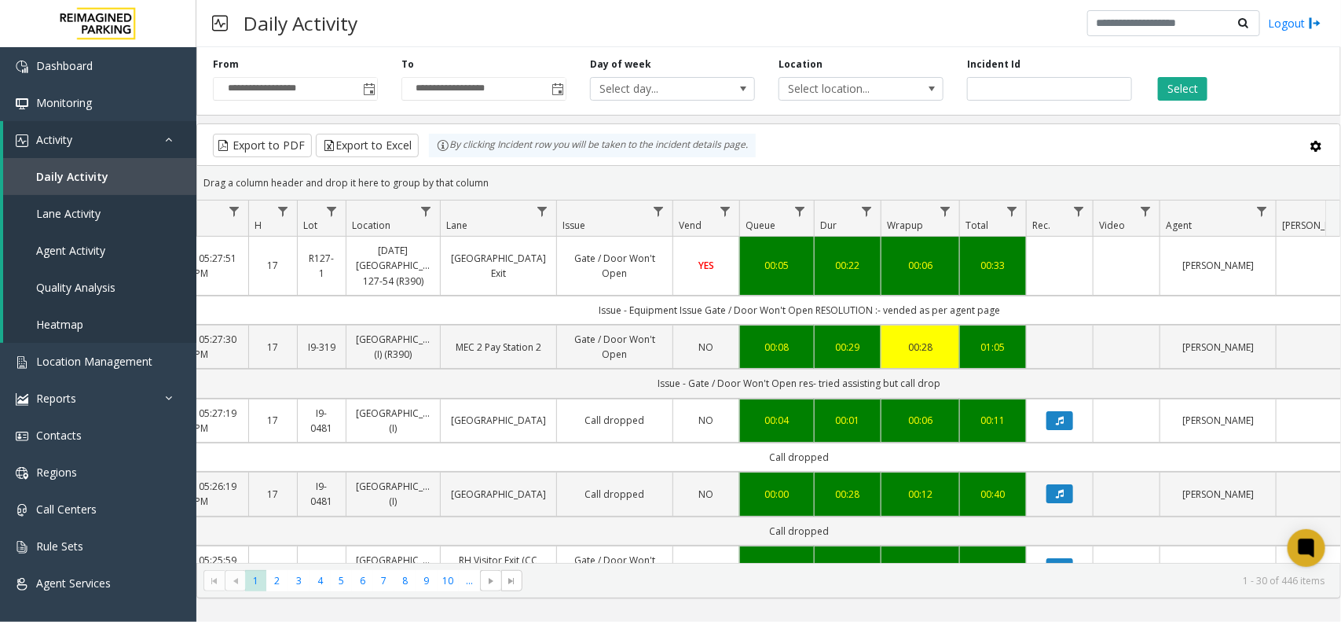
scroll to position [0, 222]
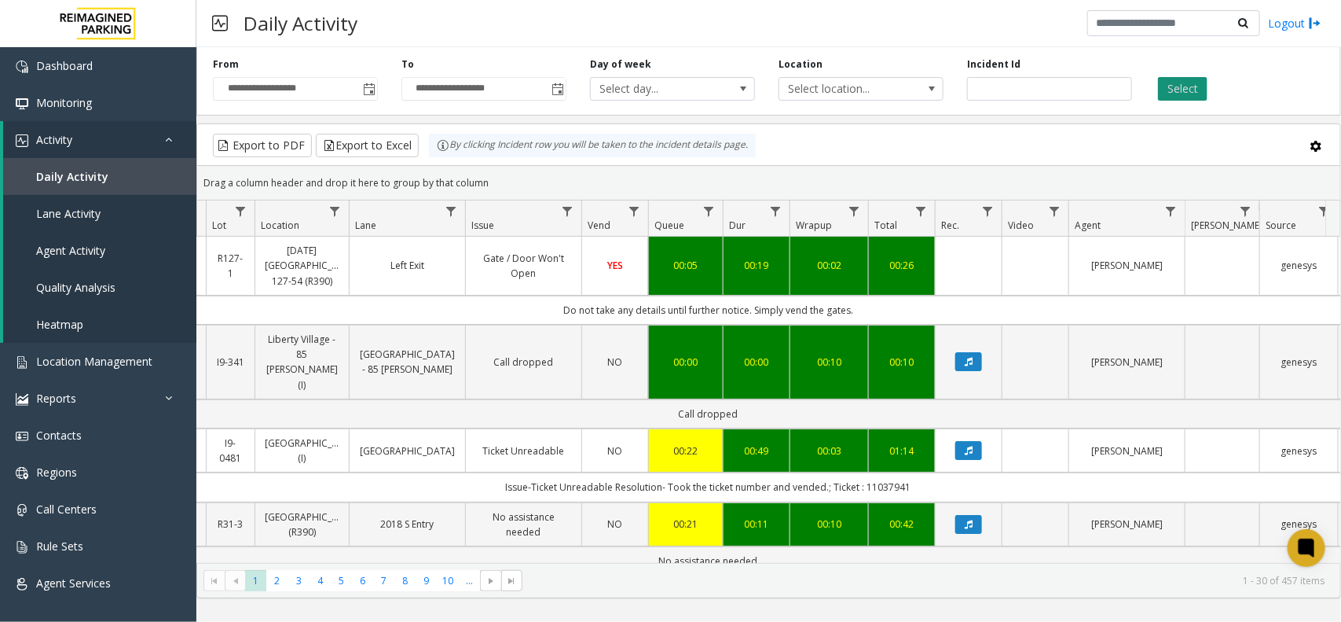
click at [1204, 93] on button "Select" at bounding box center [1183, 89] width 50 height 24
click at [437, 24] on div "Daily Activity Logout" at bounding box center [768, 23] width 1145 height 47
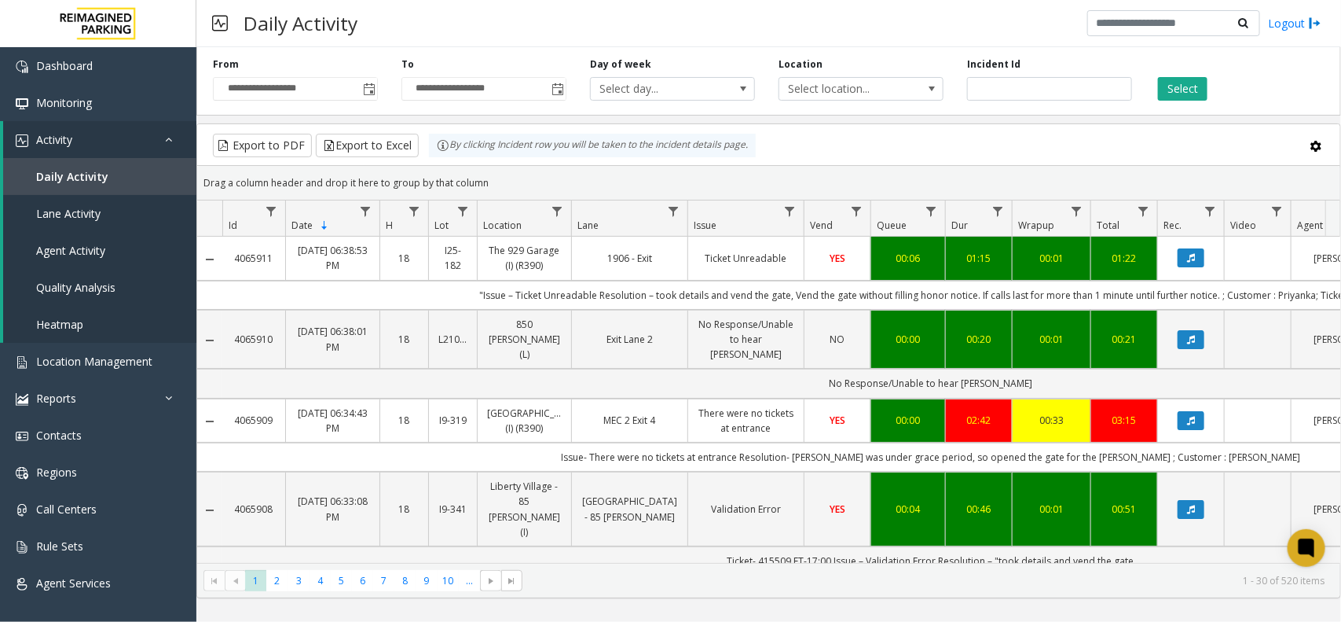
scroll to position [0, 222]
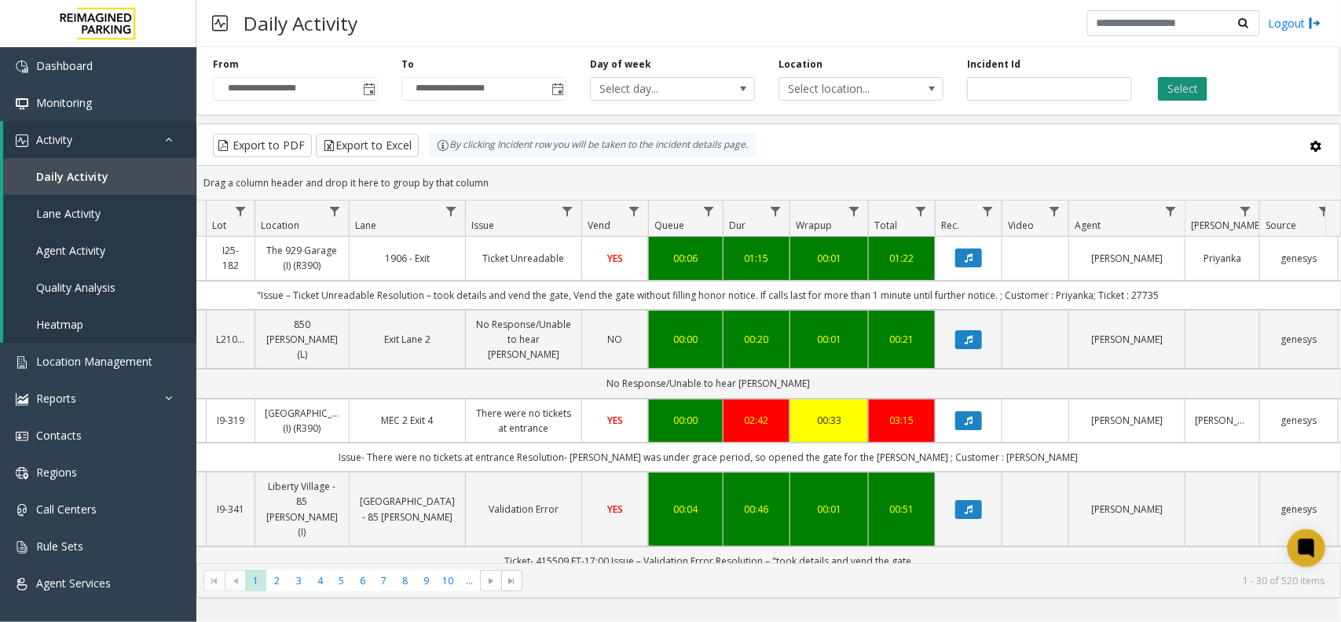
click at [1196, 88] on button "Select" at bounding box center [1183, 89] width 50 height 24
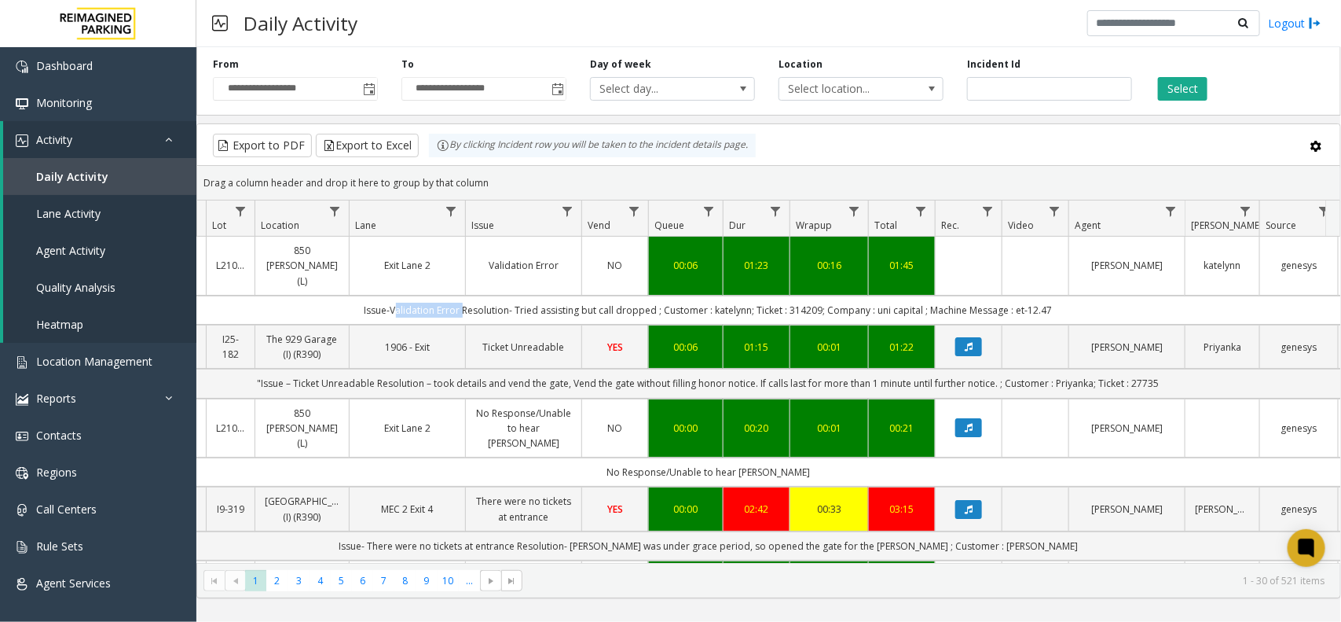
drag, startPoint x: 424, startPoint y: 295, endPoint x: 460, endPoint y: 295, distance: 36.2
click at [460, 295] on td "Issue-Validation Error Resolution- Tried assisting but call dropped ; Customer …" at bounding box center [708, 309] width 1417 height 29
copy td "Validation Error"
click at [732, 295] on td "Issue-Validation Error Resolution- Tried assisting but call dropped ; Customer …" at bounding box center [708, 309] width 1417 height 29
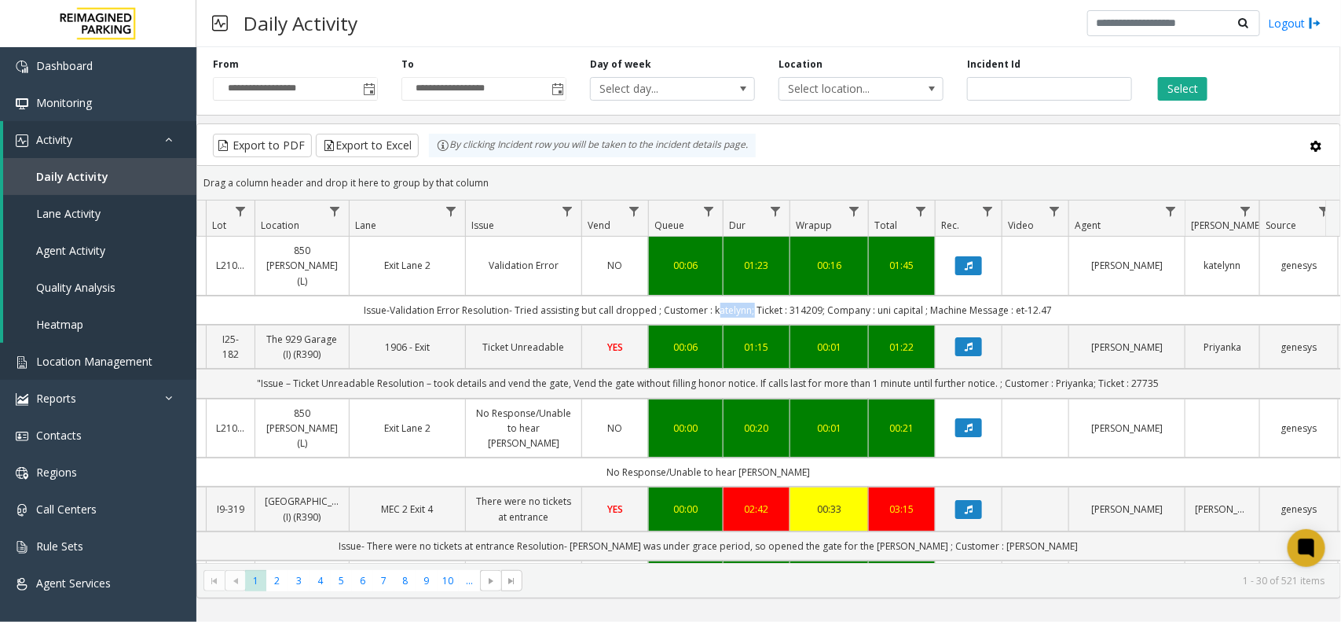
copy td "katelynn"
click at [802, 295] on td "Issue-Validation Error Resolution- Tried assisting but call dropped ; Customer …" at bounding box center [708, 309] width 1417 height 29
copy td "314209"
drag, startPoint x: 919, startPoint y: 296, endPoint x: 876, endPoint y: 301, distance: 43.5
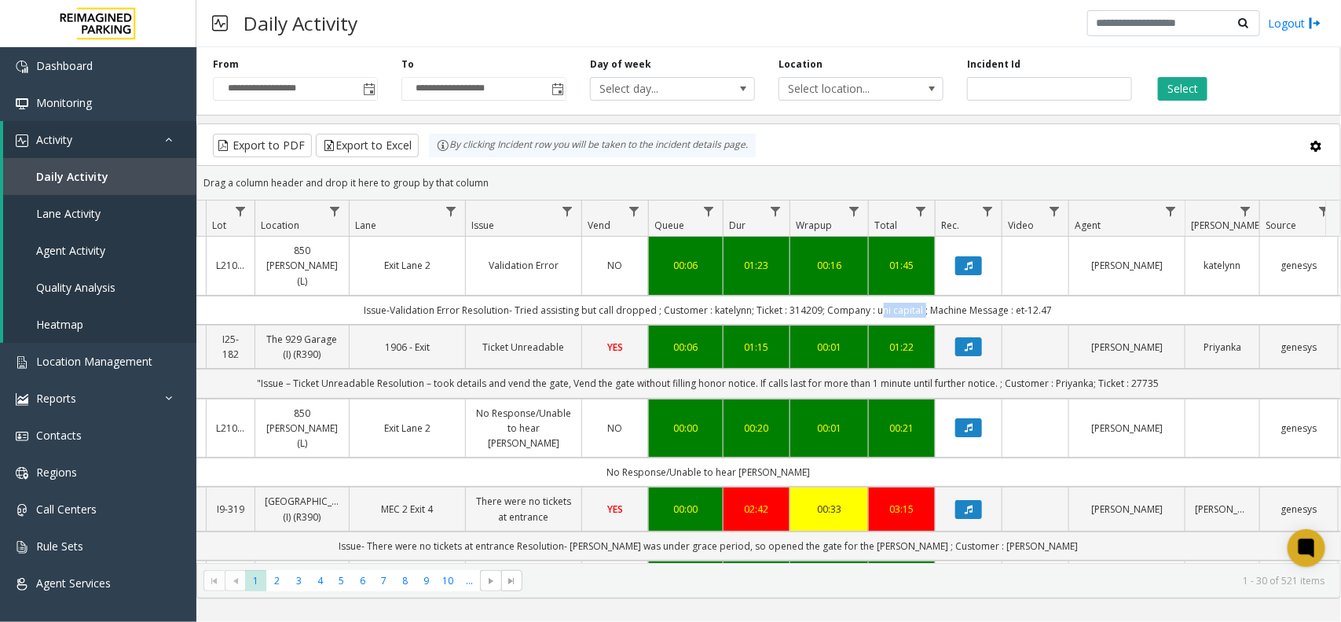
click at [876, 301] on td "Issue-Validation Error Resolution- Tried assisting but call dropped ; Customer …" at bounding box center [708, 309] width 1417 height 29
copy td "uni capital"
drag, startPoint x: 1012, startPoint y: 295, endPoint x: 1066, endPoint y: 303, distance: 54.8
click at [1066, 303] on td "Issue-Validation Error Resolution- Tried assisting but call dropped ; Customer …" at bounding box center [708, 309] width 1417 height 29
copy td "et-12.47"
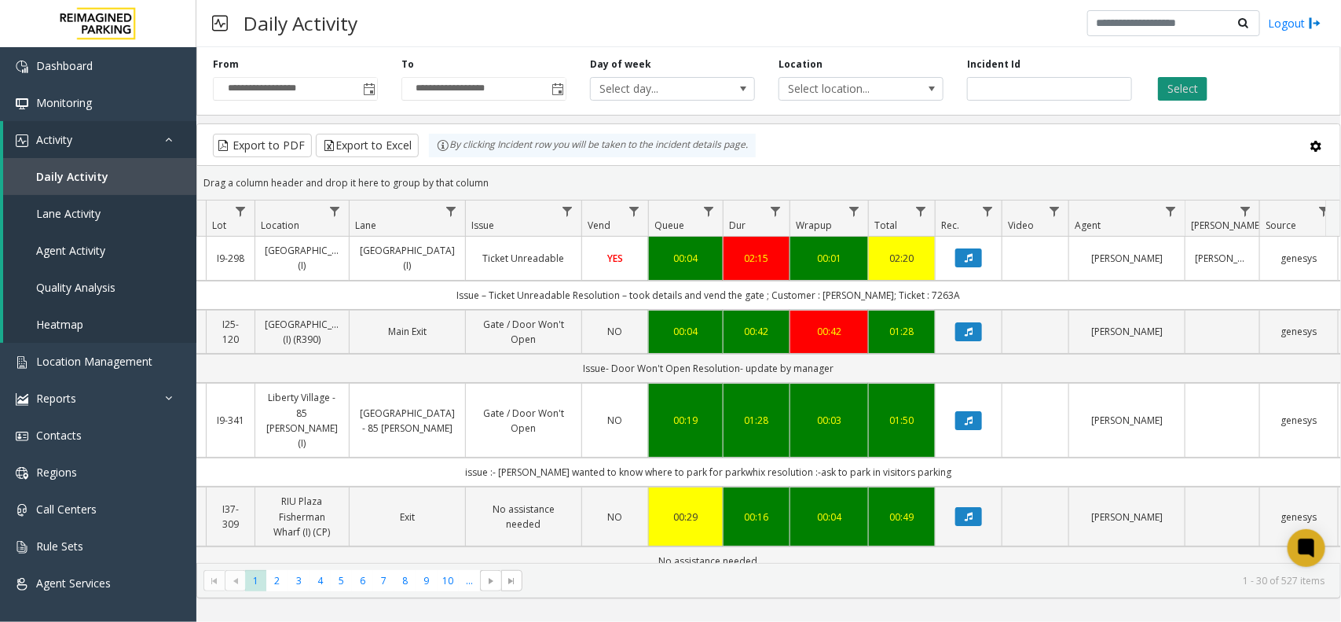
click at [1200, 93] on button "Select" at bounding box center [1183, 89] width 50 height 24
copy link "[GEOGRAPHIC_DATA] (I)"
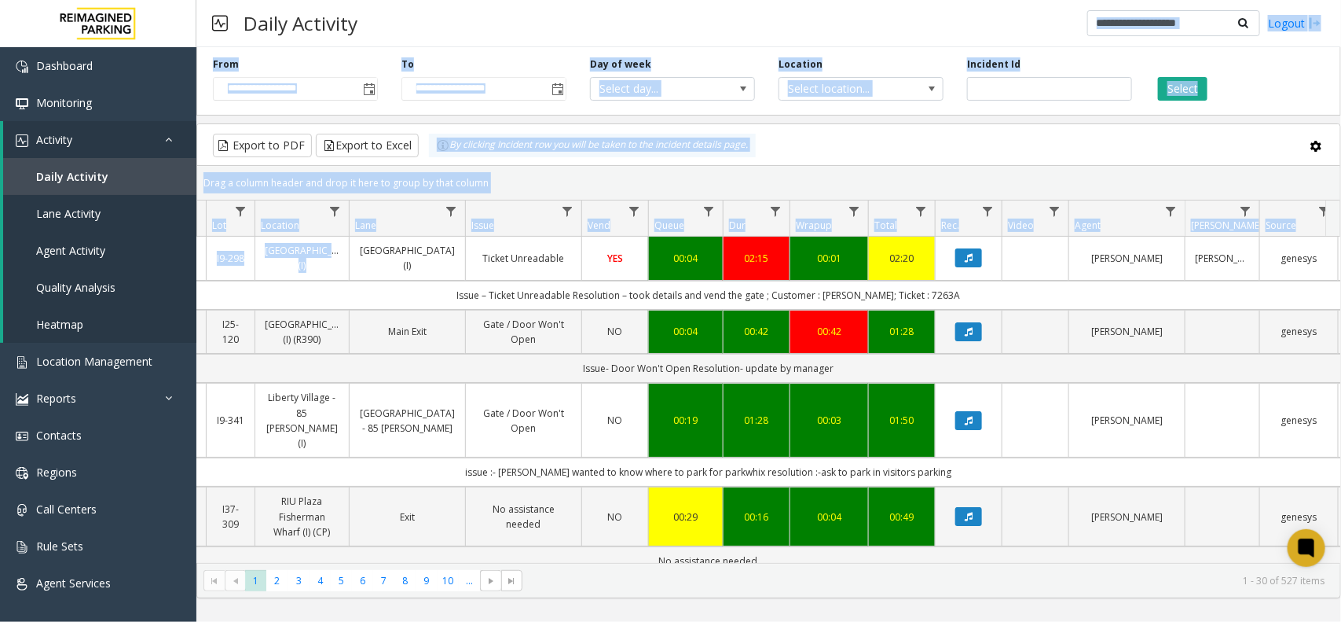
drag, startPoint x: 359, startPoint y: 242, endPoint x: 446, endPoint y: 31, distance: 227.6
click at [446, 33] on div "**********" at bounding box center [768, 311] width 1145 height 622
click at [446, 31] on div "Daily Activity Logout" at bounding box center [768, 23] width 1145 height 47
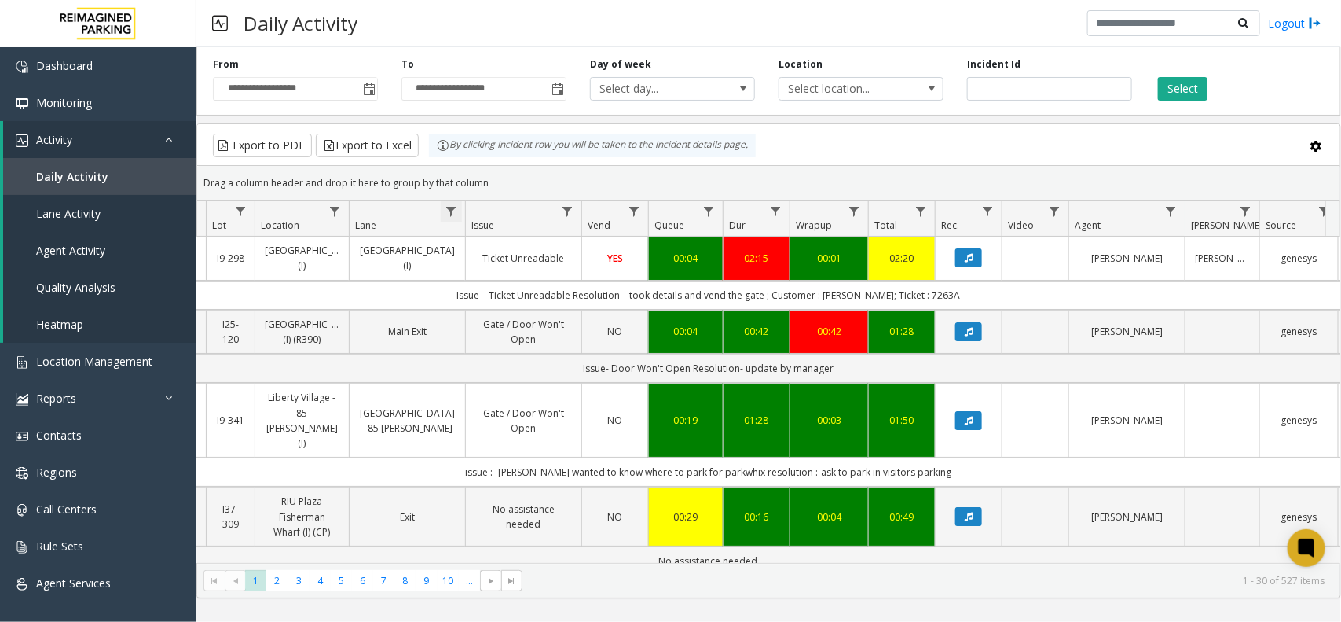
click at [454, 209] on span "Data table" at bounding box center [451, 211] width 13 height 13
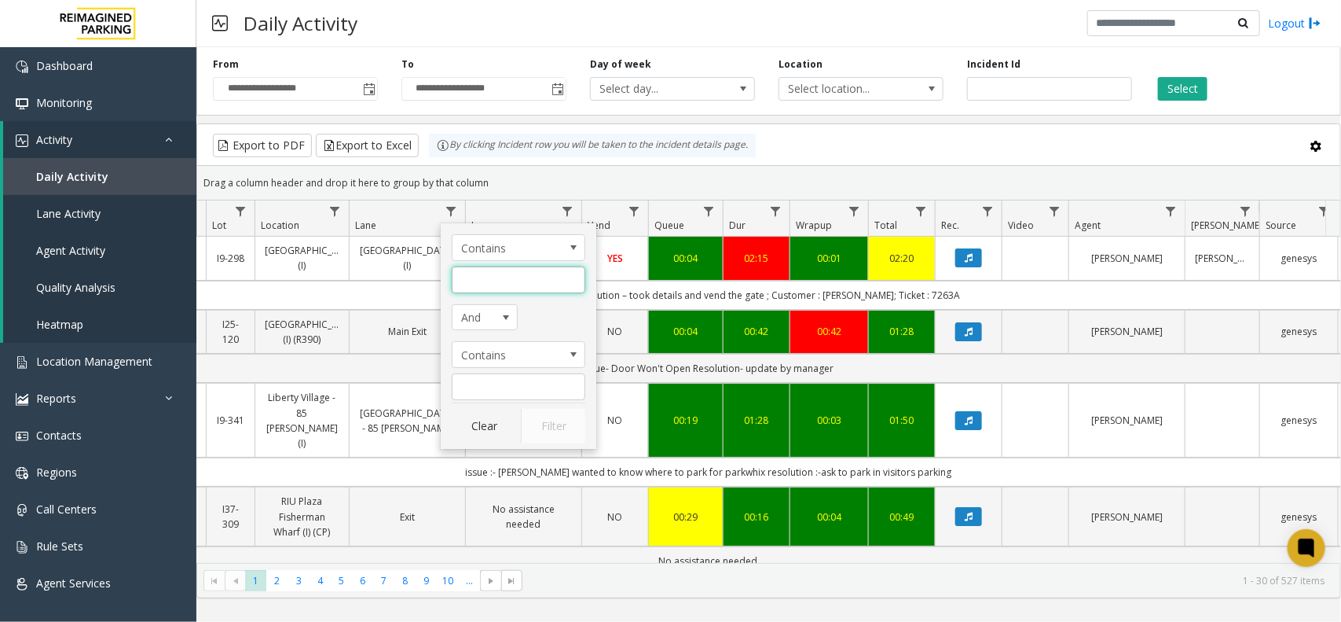
click at [476, 271] on input "Lane Filter" at bounding box center [519, 279] width 134 height 27
paste input "**********"
type input "**********"
click at [567, 442] on button "Filter" at bounding box center [553, 426] width 64 height 35
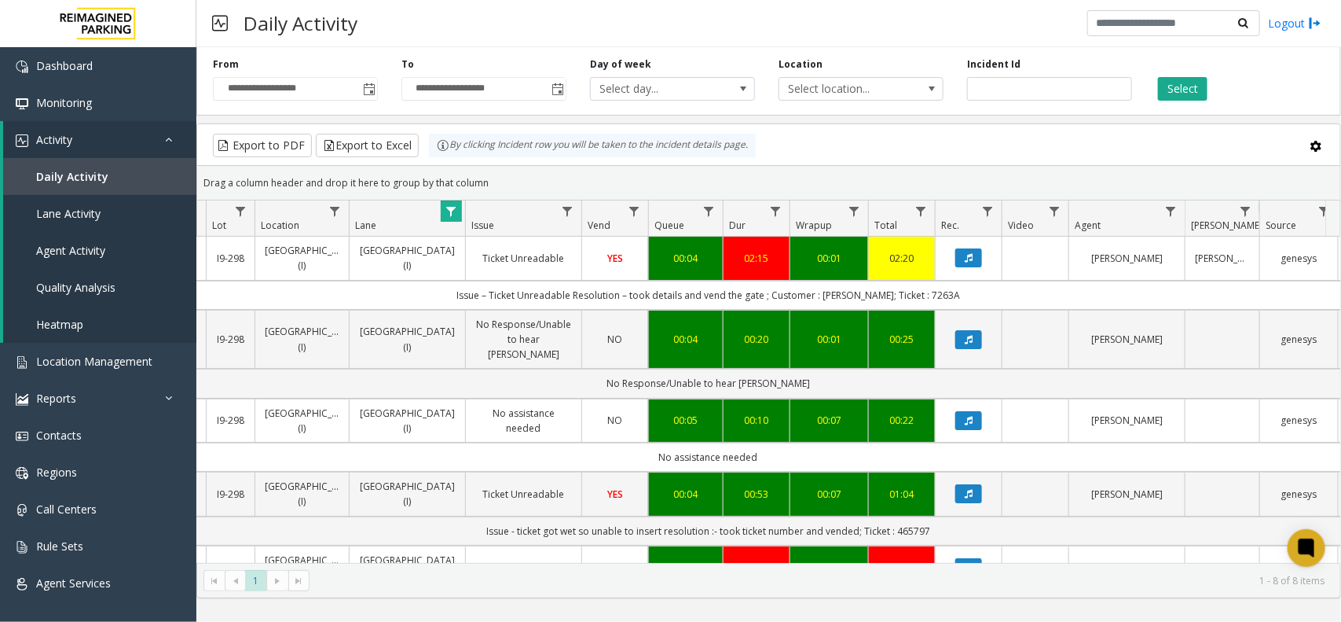
click at [560, 428] on td "No assistance needed" at bounding box center [523, 420] width 116 height 44
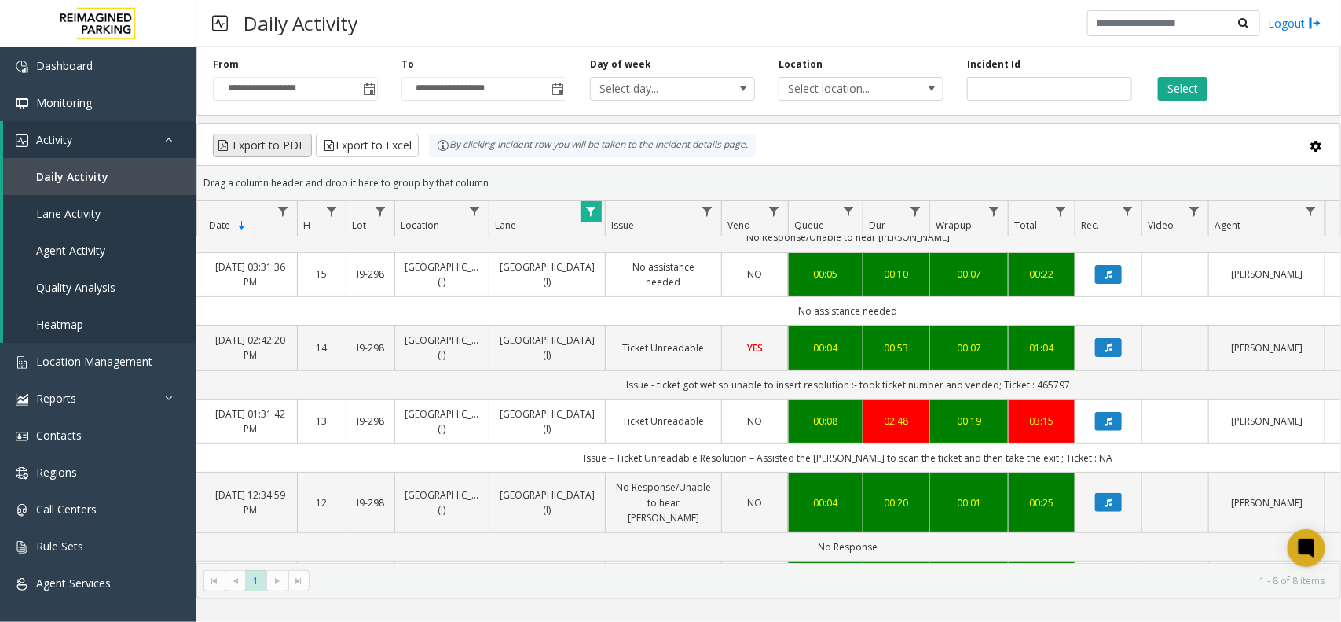
scroll to position [0, 83]
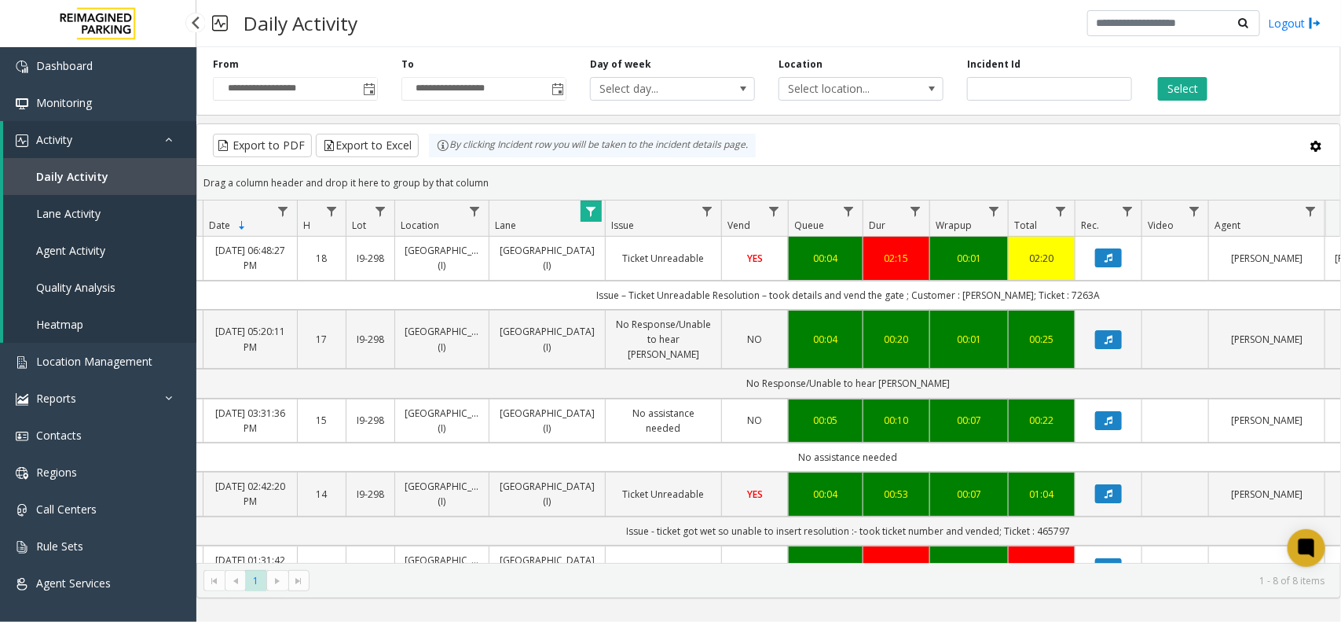
drag, startPoint x: 64, startPoint y: 173, endPoint x: 55, endPoint y: 174, distance: 8.8
click at [61, 174] on span "Daily Activity" at bounding box center [72, 176] width 72 height 15
click at [60, 359] on span "Location Management" at bounding box center [94, 361] width 116 height 15
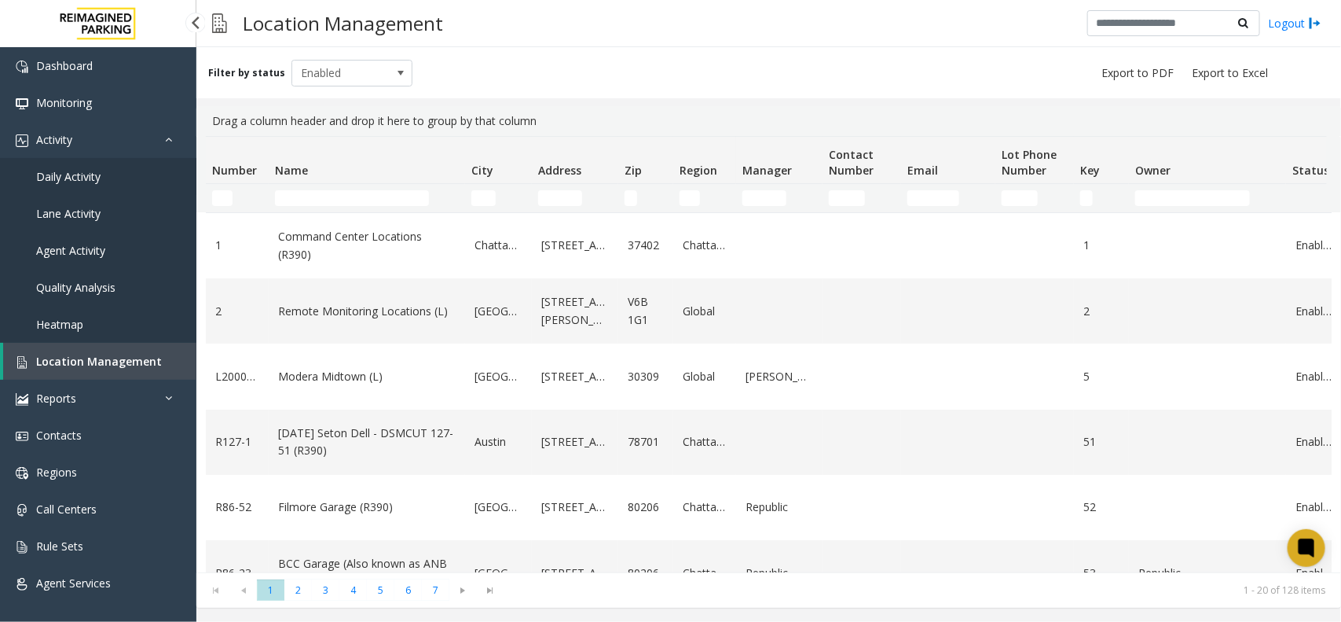
click at [90, 177] on span "Daily Activity" at bounding box center [68, 176] width 64 height 15
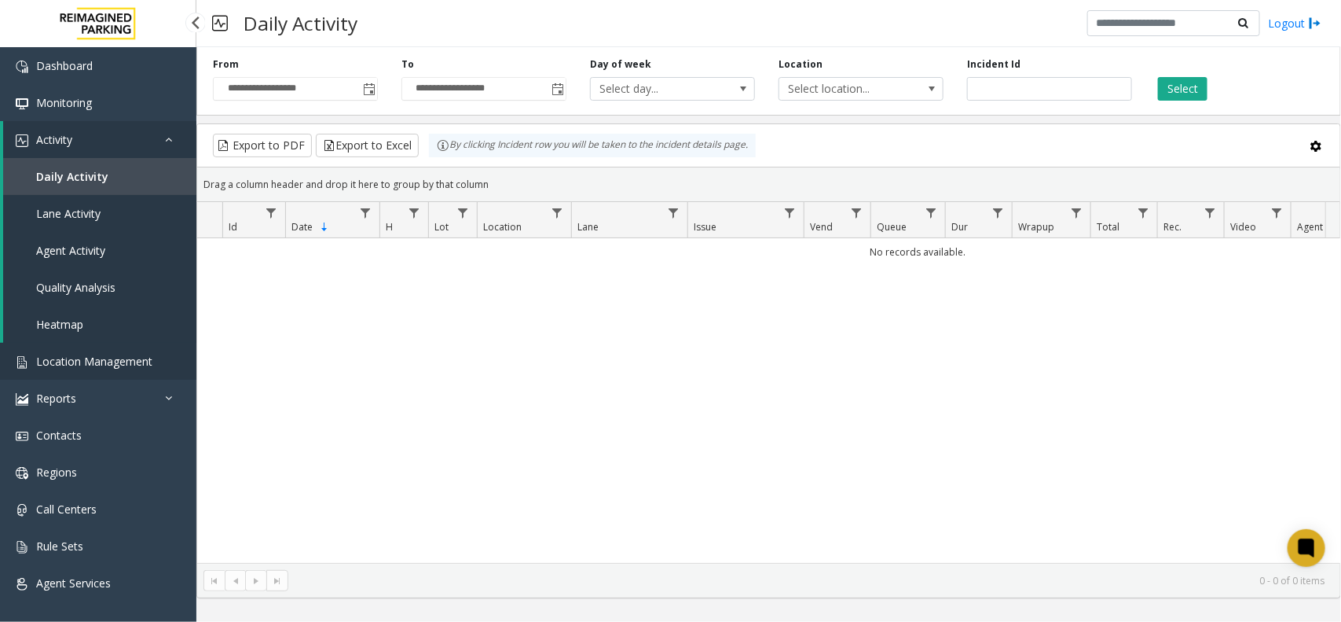
click at [115, 354] on span "Location Management" at bounding box center [94, 361] width 116 height 15
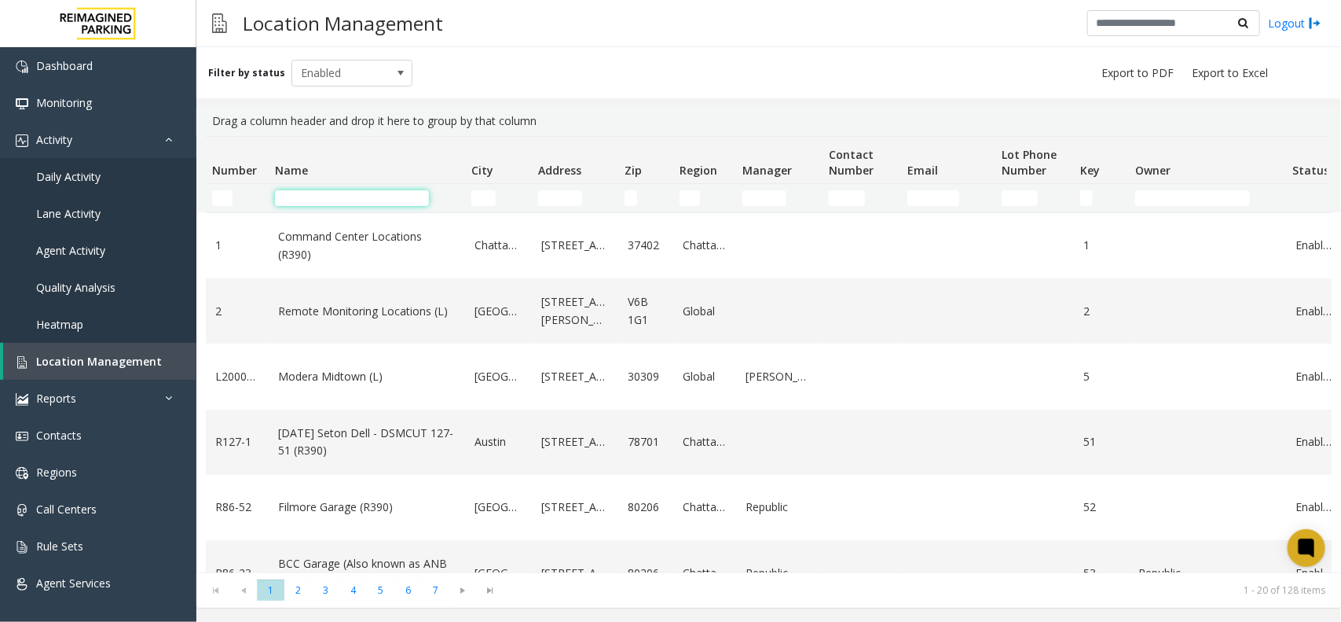
click at [292, 191] on input "Name Filter" at bounding box center [352, 198] width 154 height 16
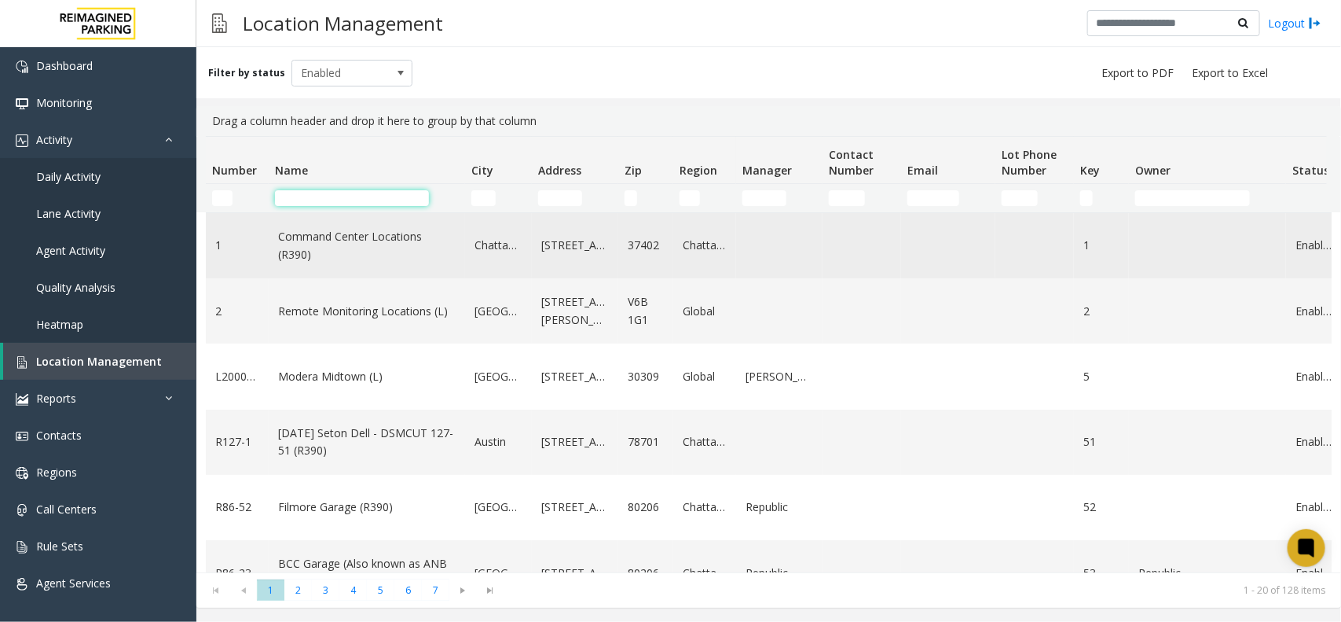
paste input "**********"
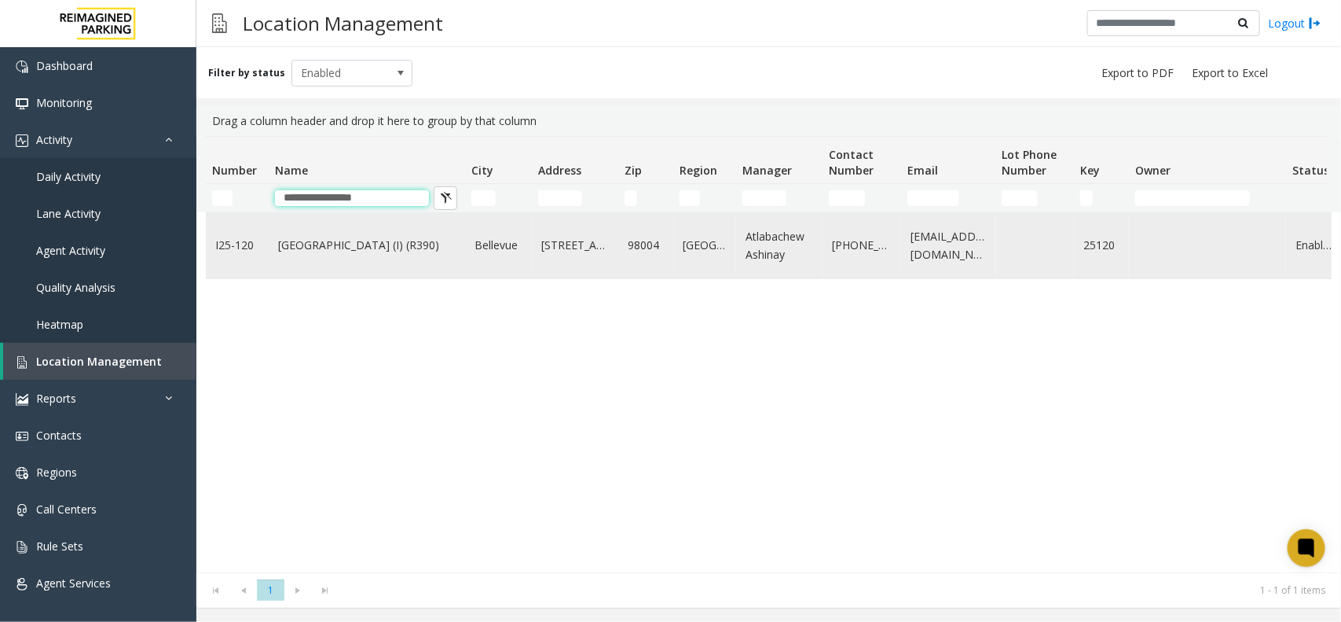
type input "**********"
click at [437, 268] on td "[GEOGRAPHIC_DATA] (I) (R390)" at bounding box center [367, 245] width 196 height 65
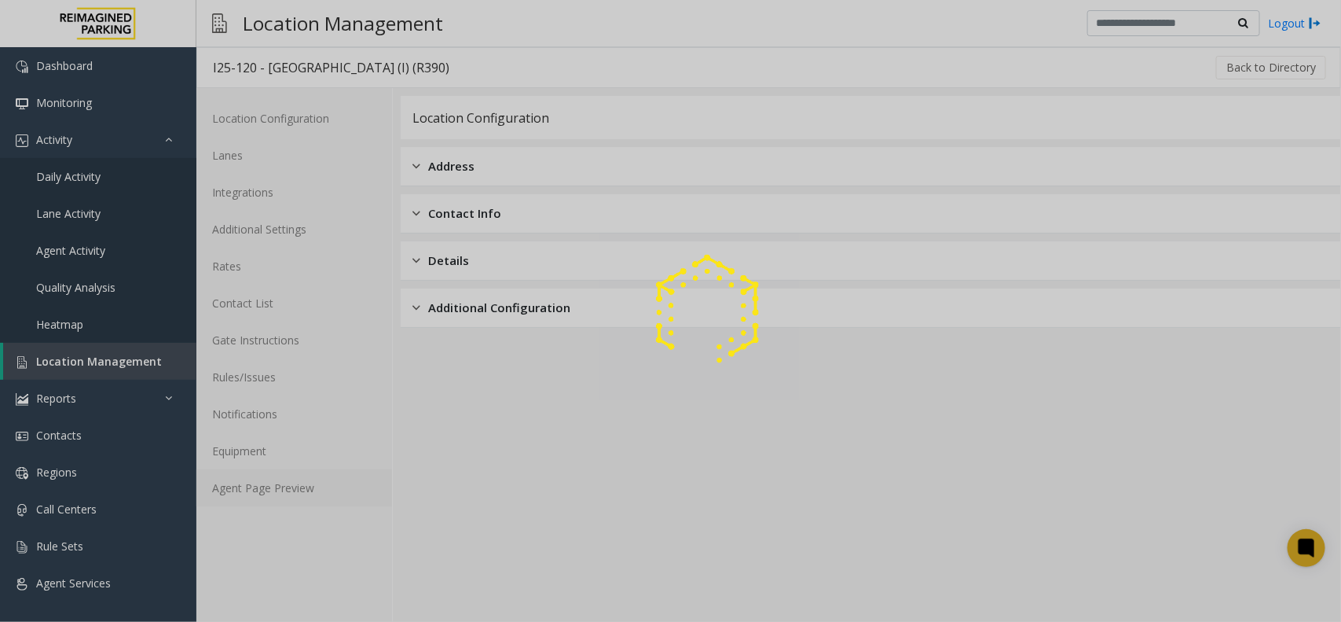
click at [295, 489] on link "Agent Page Preview" at bounding box center [294, 487] width 196 height 37
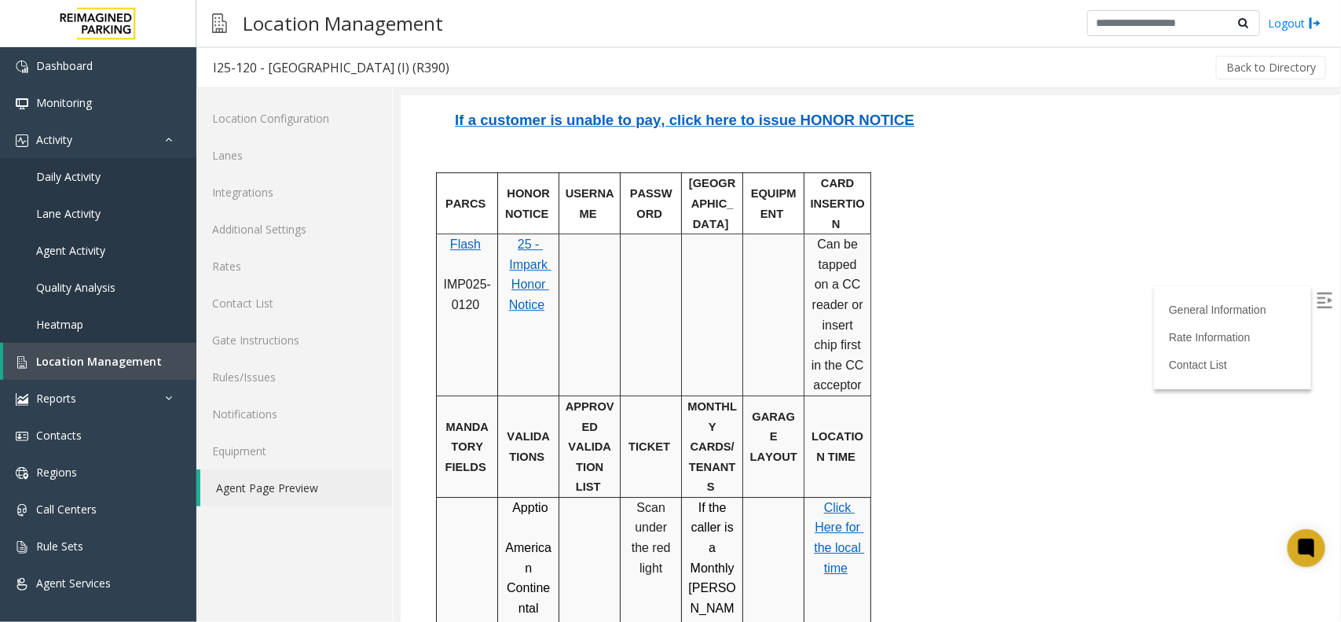
scroll to position [1964, 0]
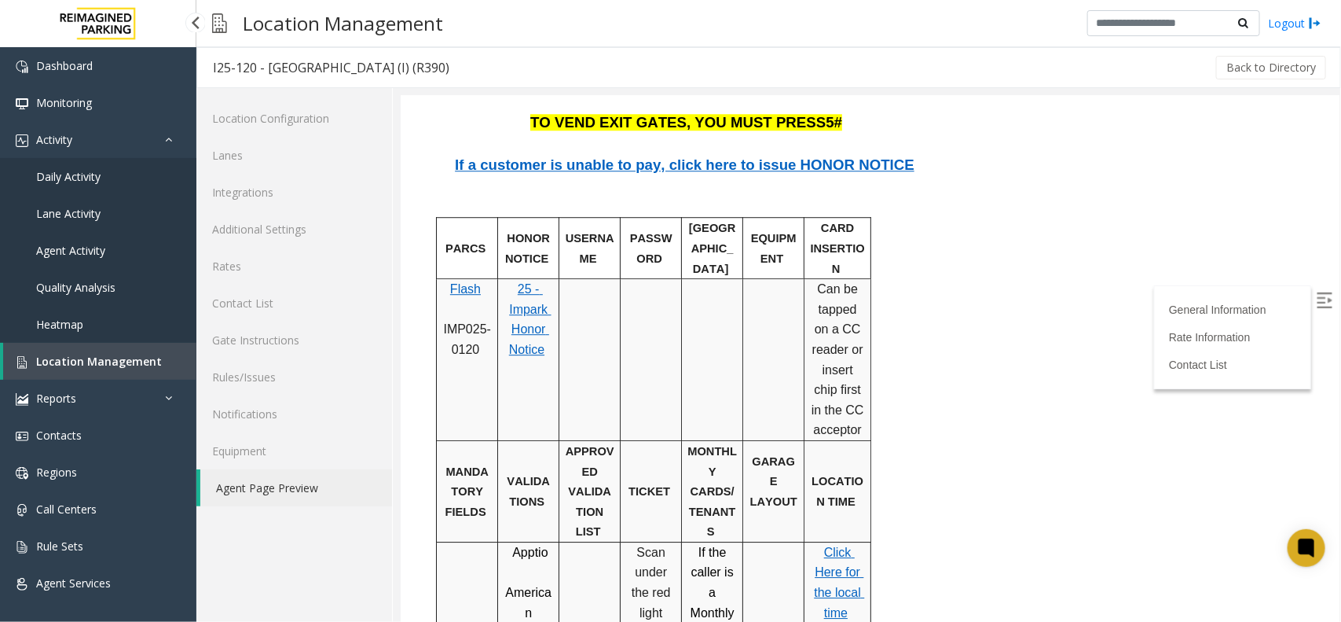
click at [56, 355] on span "Location Management" at bounding box center [99, 361] width 126 height 15
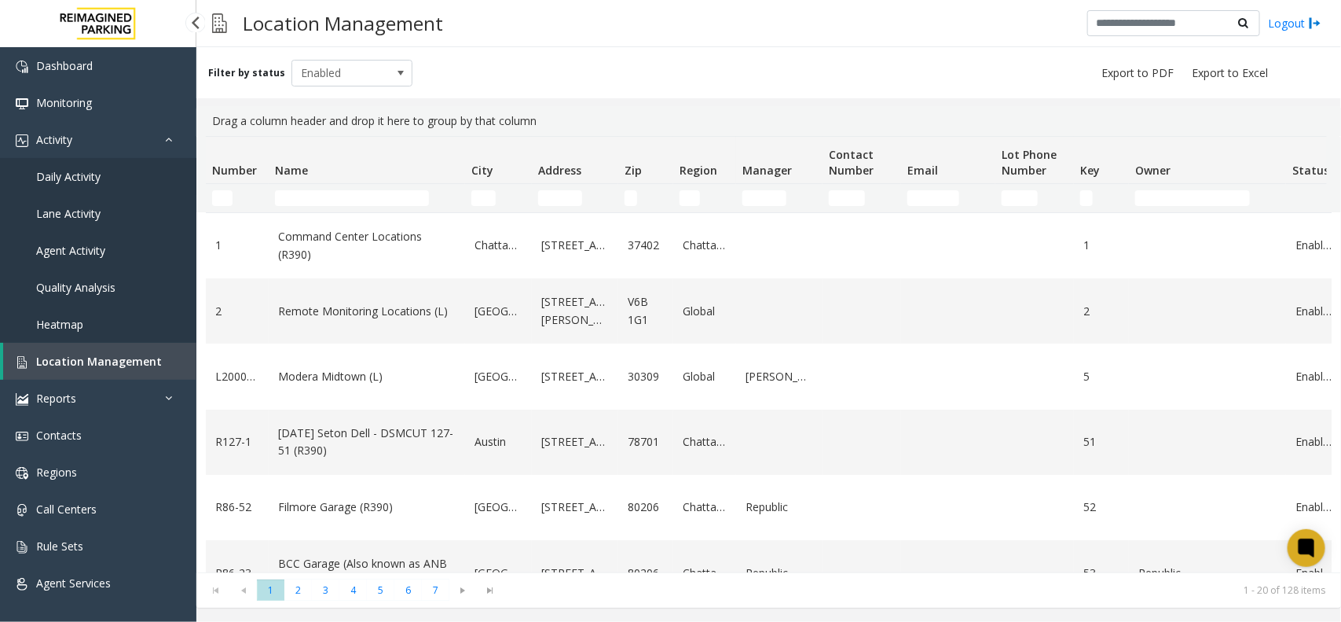
click at [110, 185] on link "Daily Activity" at bounding box center [98, 176] width 196 height 37
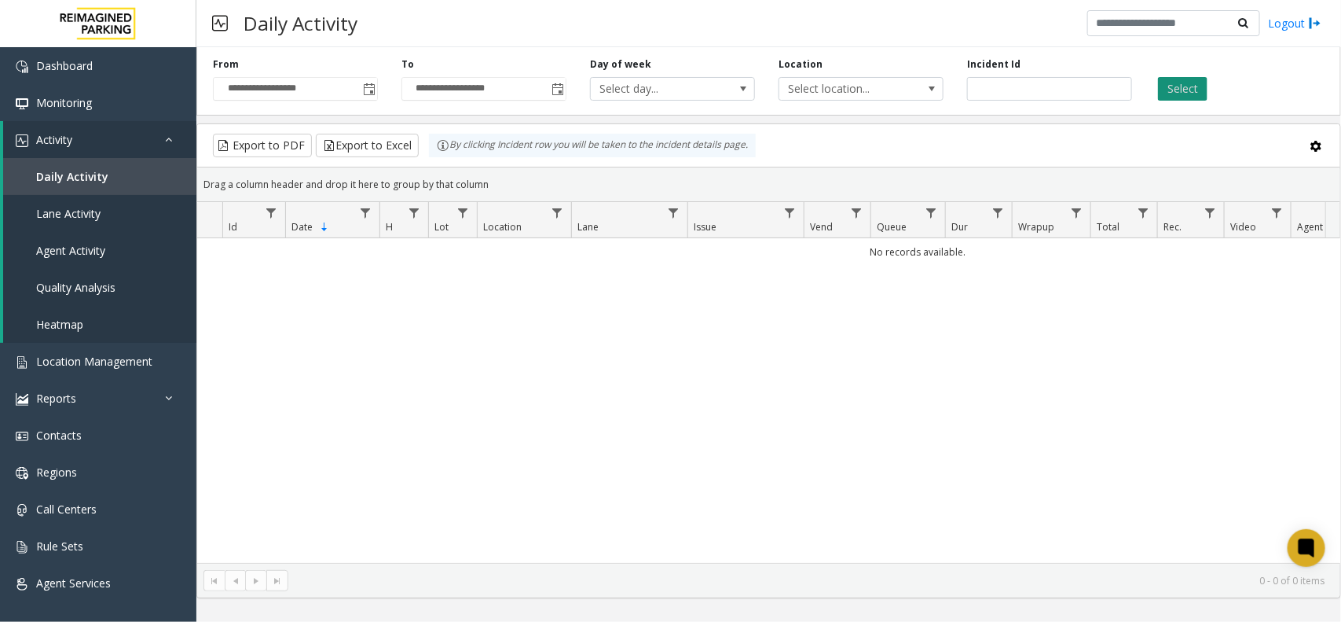
click at [1175, 85] on button "Select" at bounding box center [1183, 89] width 50 height 24
click at [366, 83] on span "Toggle popup" at bounding box center [369, 89] width 13 height 13
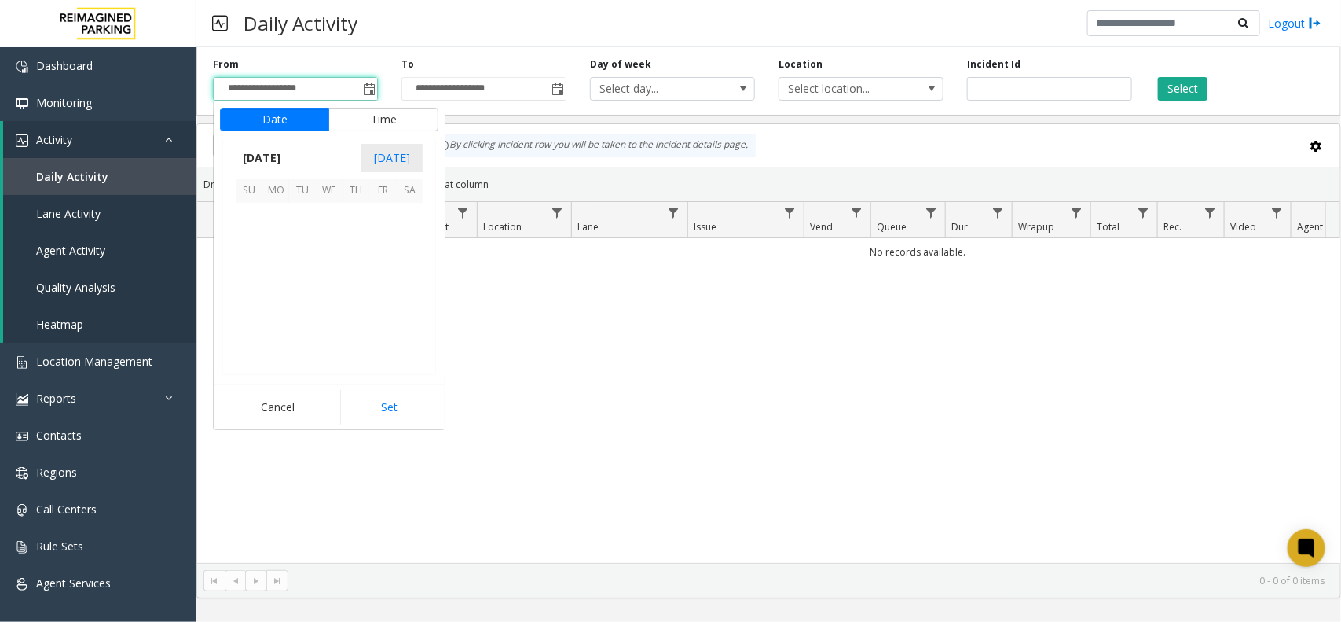
scroll to position [281709, 0]
click at [355, 327] on span "28" at bounding box center [356, 323] width 27 height 27
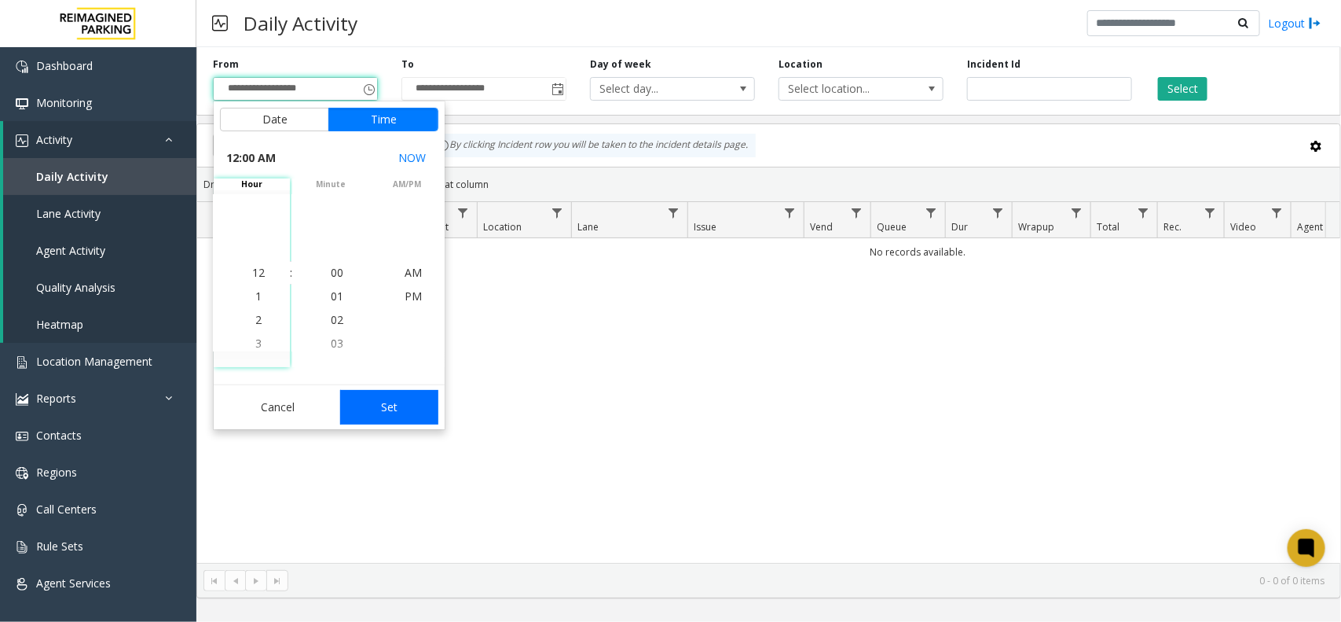
click at [390, 405] on button "Set" at bounding box center [389, 407] width 99 height 35
type input "**********"
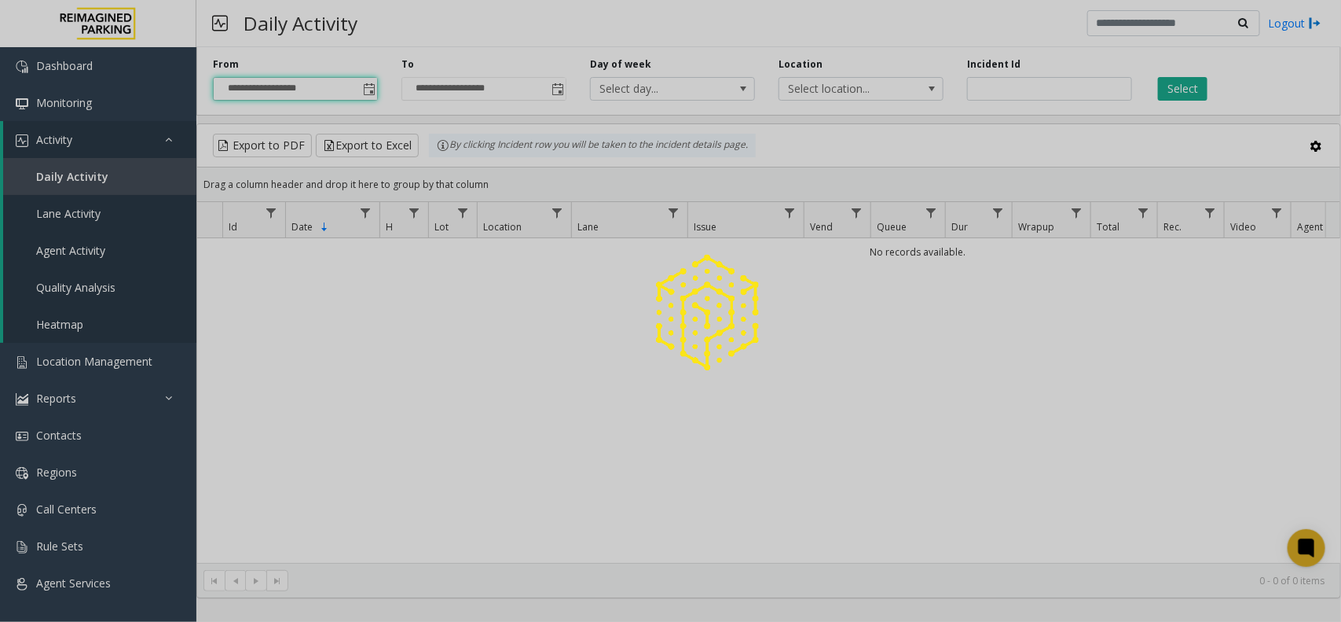
click at [1172, 84] on div at bounding box center [670, 311] width 1341 height 622
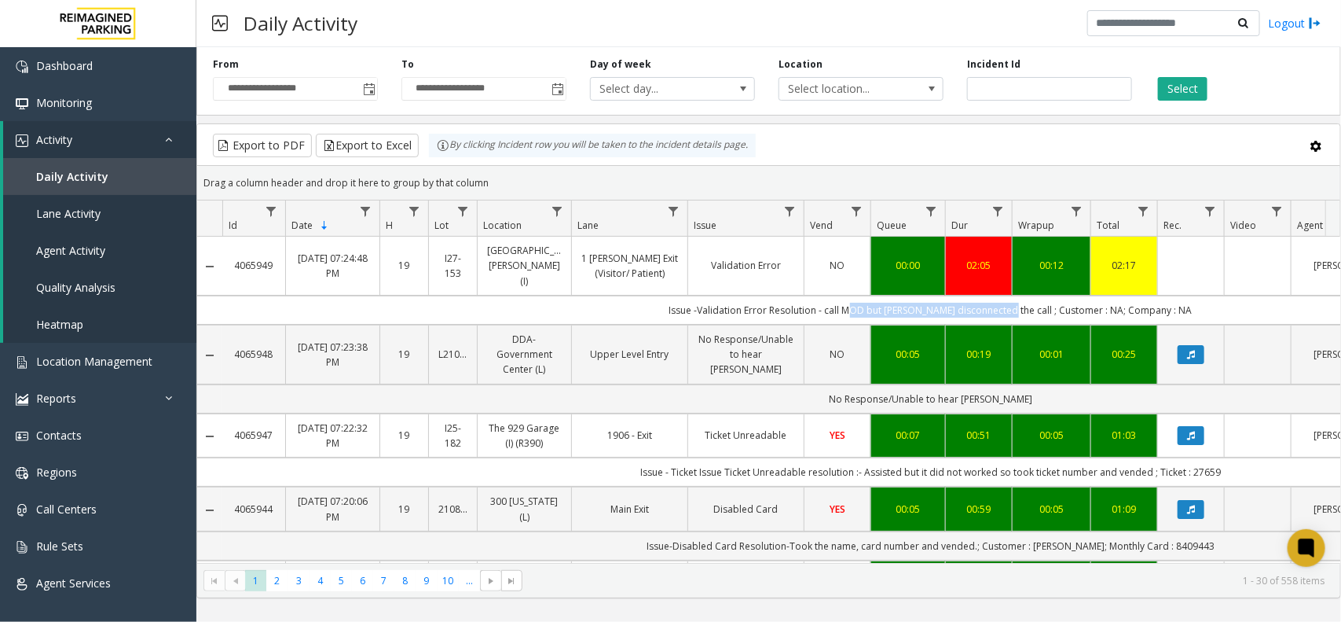
drag, startPoint x: 867, startPoint y: 291, endPoint x: 1022, endPoint y: 296, distance: 154.9
click at [1022, 296] on td "Issue -Validation Error Resolution - call MOD but [PERSON_NAME] disconnected th…" at bounding box center [930, 309] width 1417 height 29
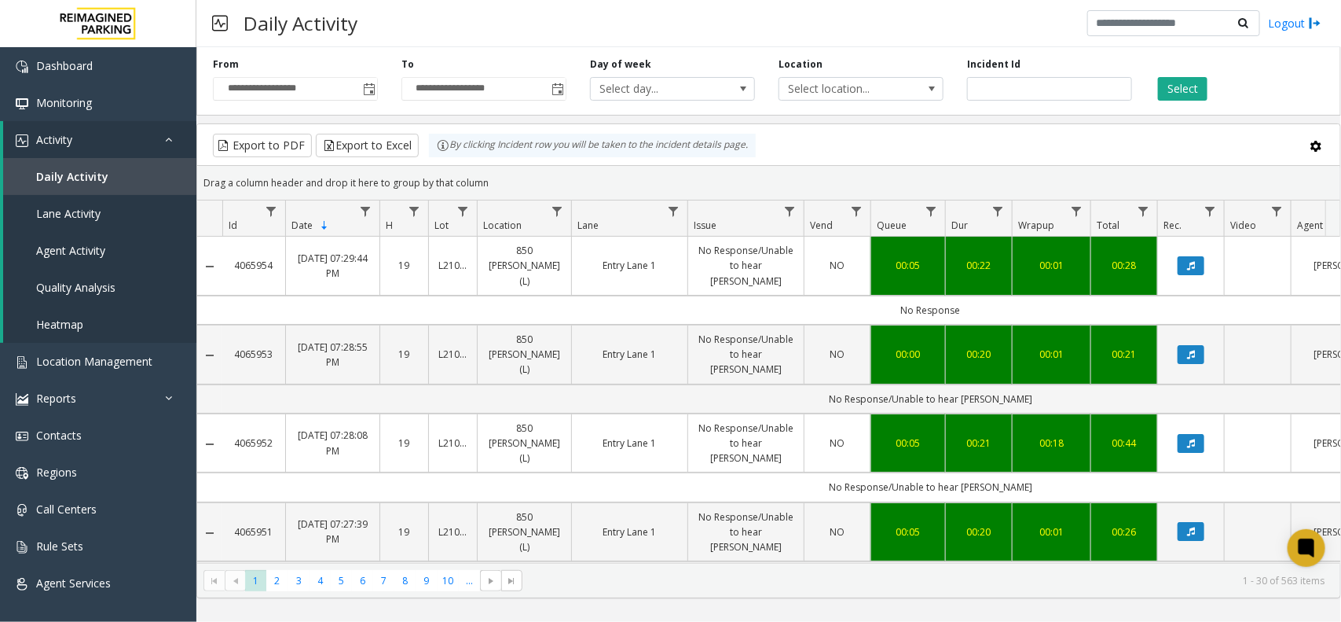
drag, startPoint x: 1208, startPoint y: 84, endPoint x: 1200, endPoint y: 122, distance: 38.5
click at [1208, 84] on div "Select" at bounding box center [1238, 78] width 189 height 43
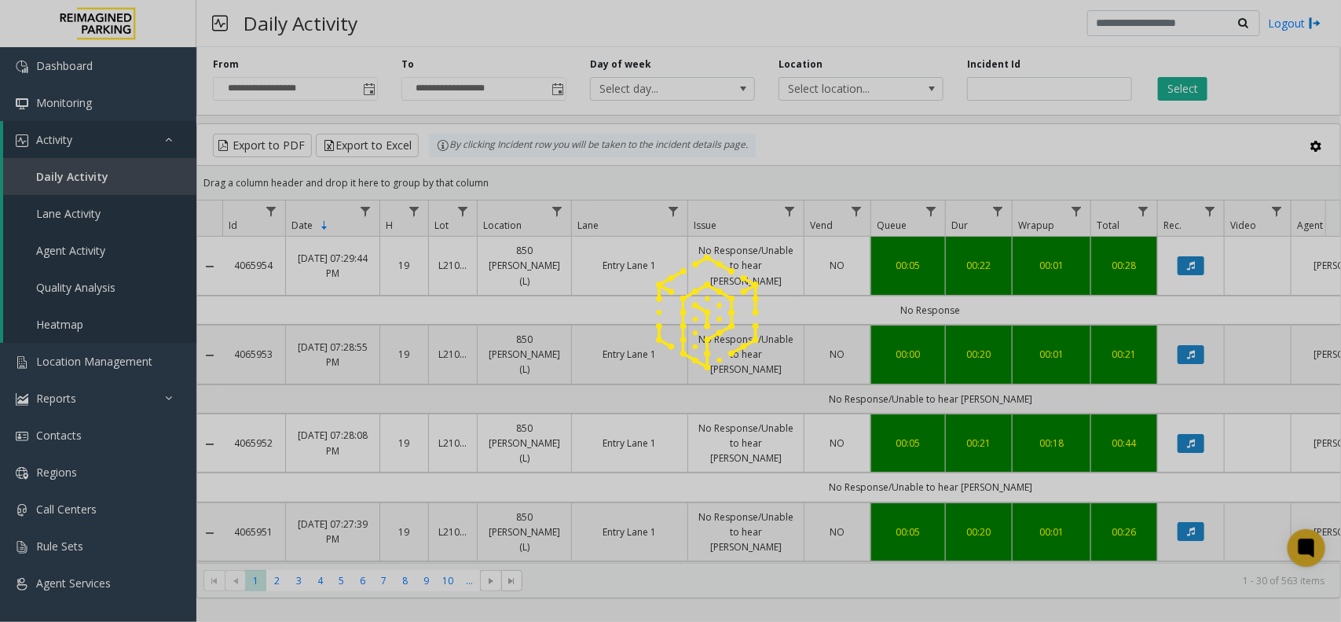
click at [1176, 83] on div at bounding box center [670, 311] width 1341 height 622
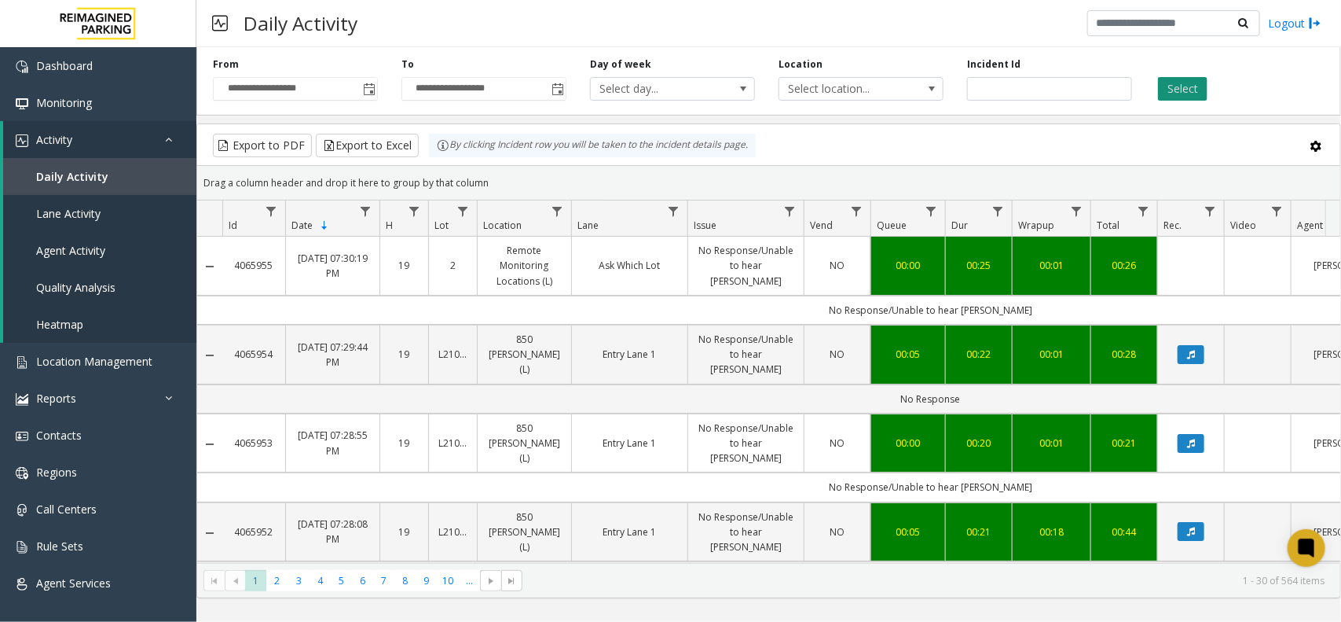
click at [1172, 85] on button "Select" at bounding box center [1183, 89] width 50 height 24
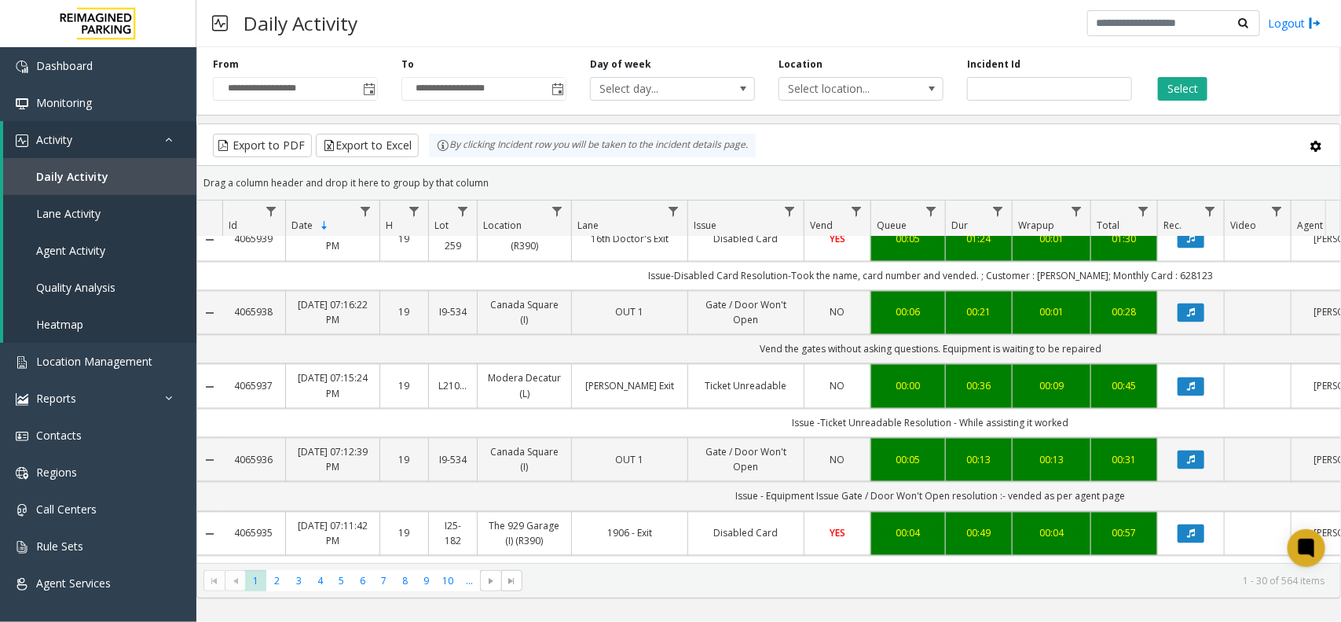
scroll to position [1572, 0]
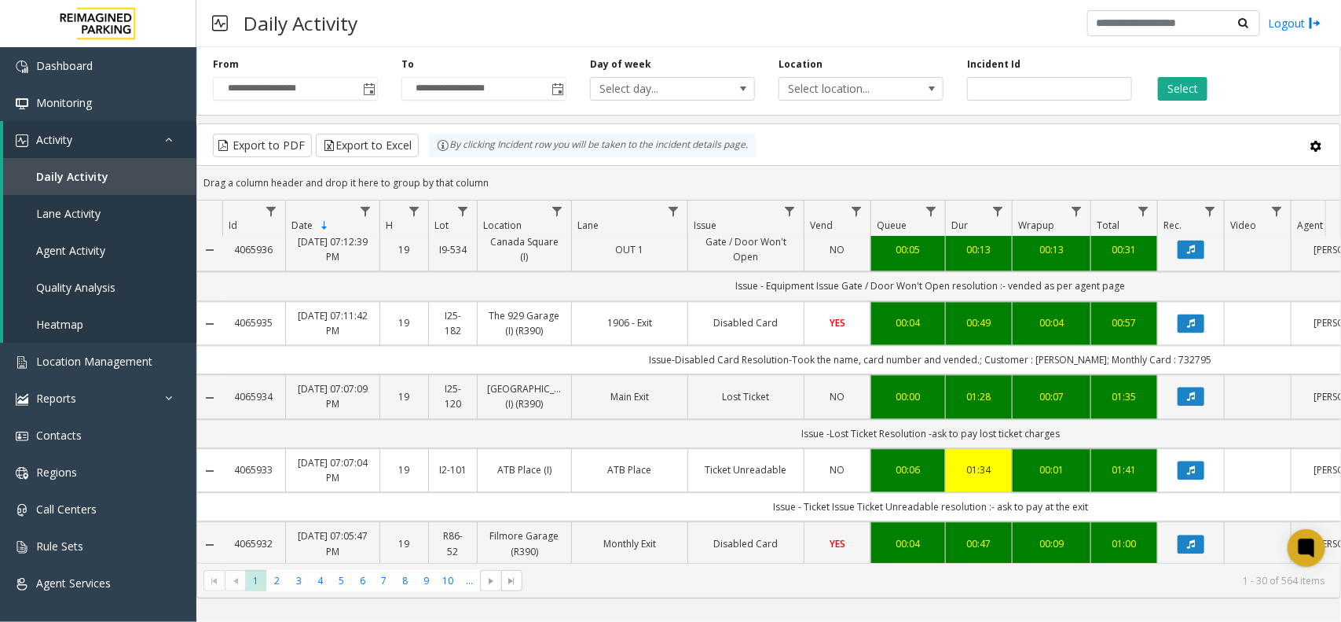
drag, startPoint x: 820, startPoint y: 406, endPoint x: 1100, endPoint y: 406, distance: 280.5
click at [1100, 493] on td "Issue - Ticket Issue Ticket Unreadable resolution :- ask to pay at the exit" at bounding box center [930, 507] width 1417 height 29
